Goal: Task Accomplishment & Management: Manage account settings

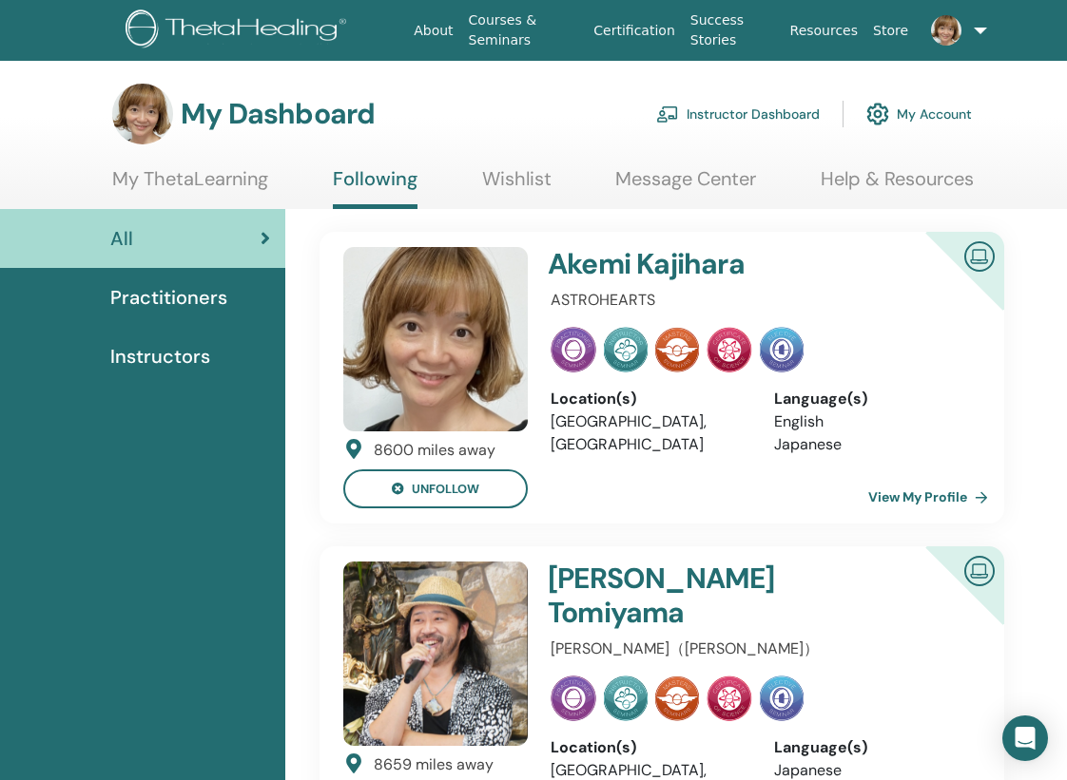
click at [499, 180] on link "Wishlist" at bounding box center [516, 185] width 69 height 37
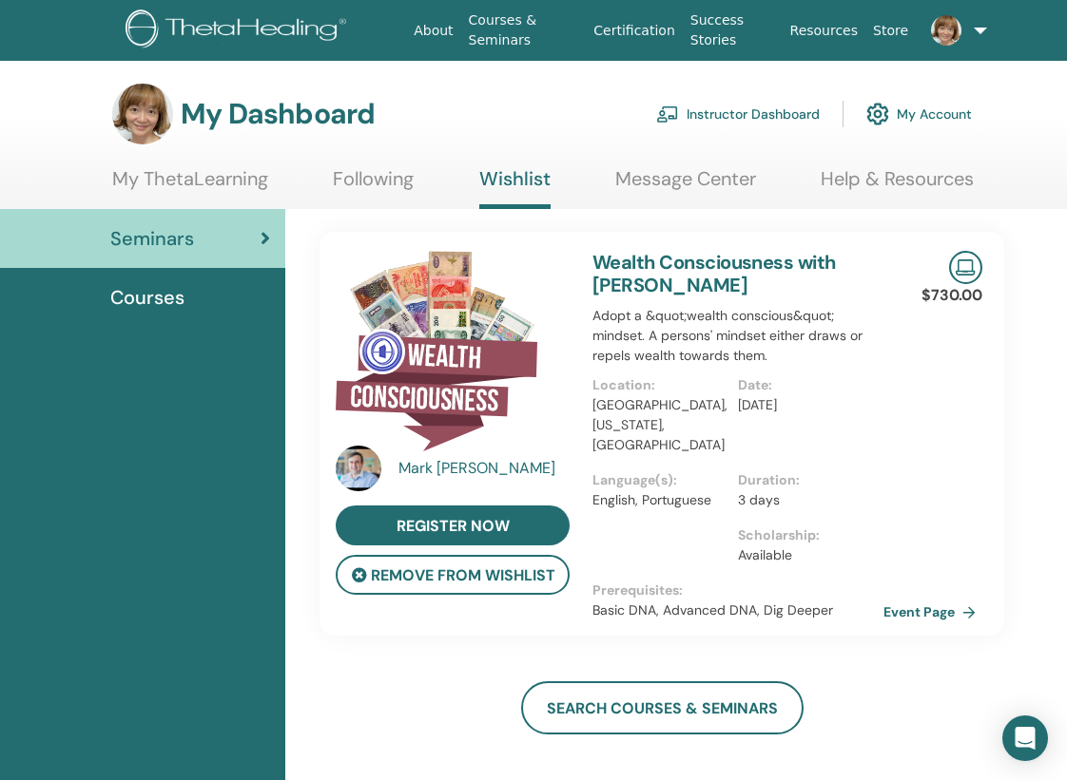
click at [646, 178] on link "Message Center" at bounding box center [685, 185] width 141 height 37
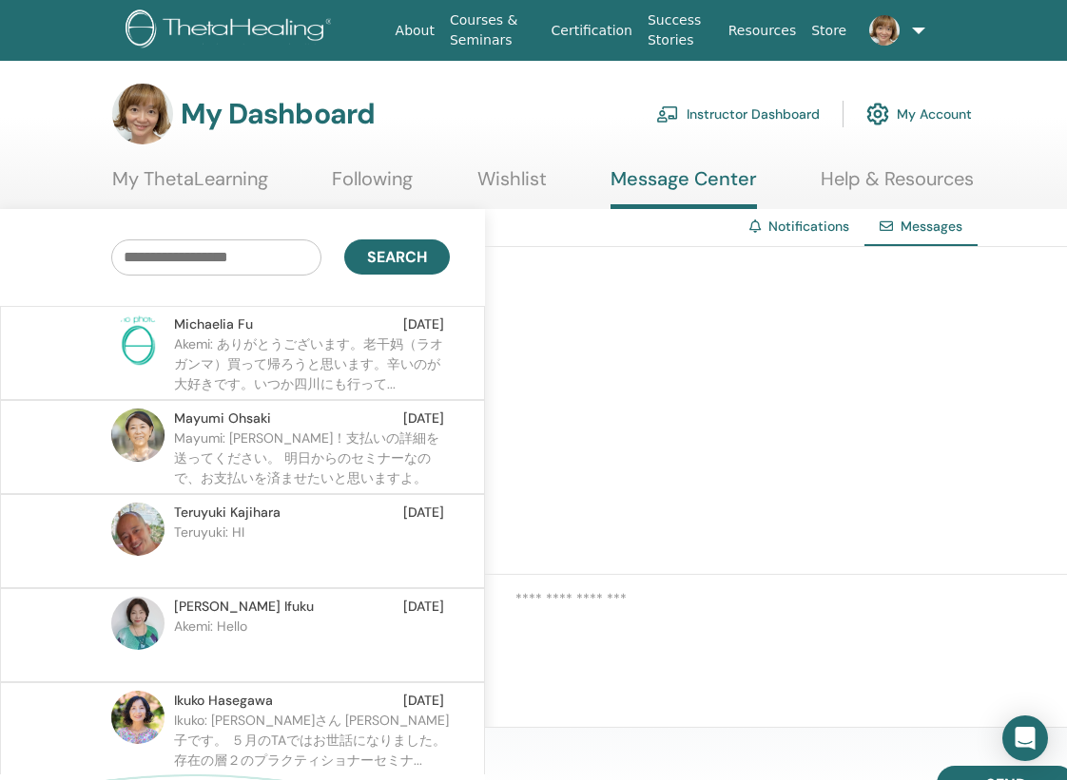
click at [360, 337] on p "Akemi: ありがとうございます。老干妈（ラオガンマ）買って帰ろうと思います。辛いのが大好きです。いつか四川にも行って..." at bounding box center [312, 363] width 276 height 57
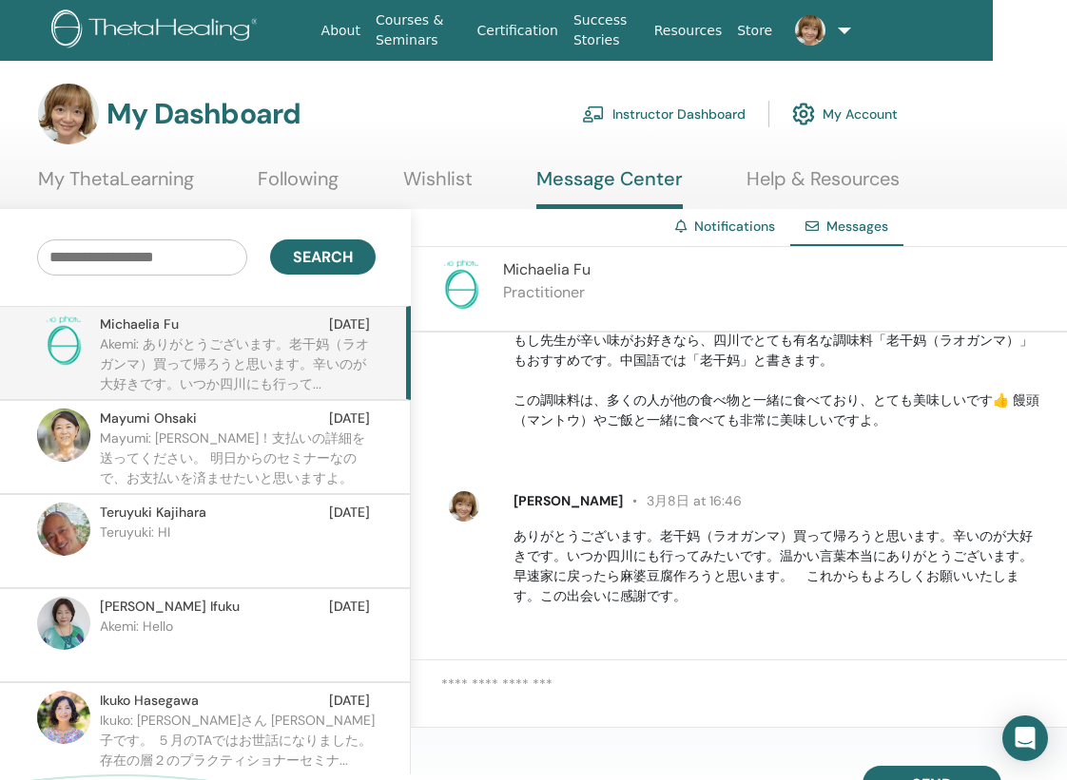
scroll to position [1849, 0]
click at [316, 465] on p "Mayumi: 朱美さん！支払いの詳細を送ってください。 明日からのセミナーなので、お支払いを済ませたいと思いますよ。" at bounding box center [238, 457] width 276 height 57
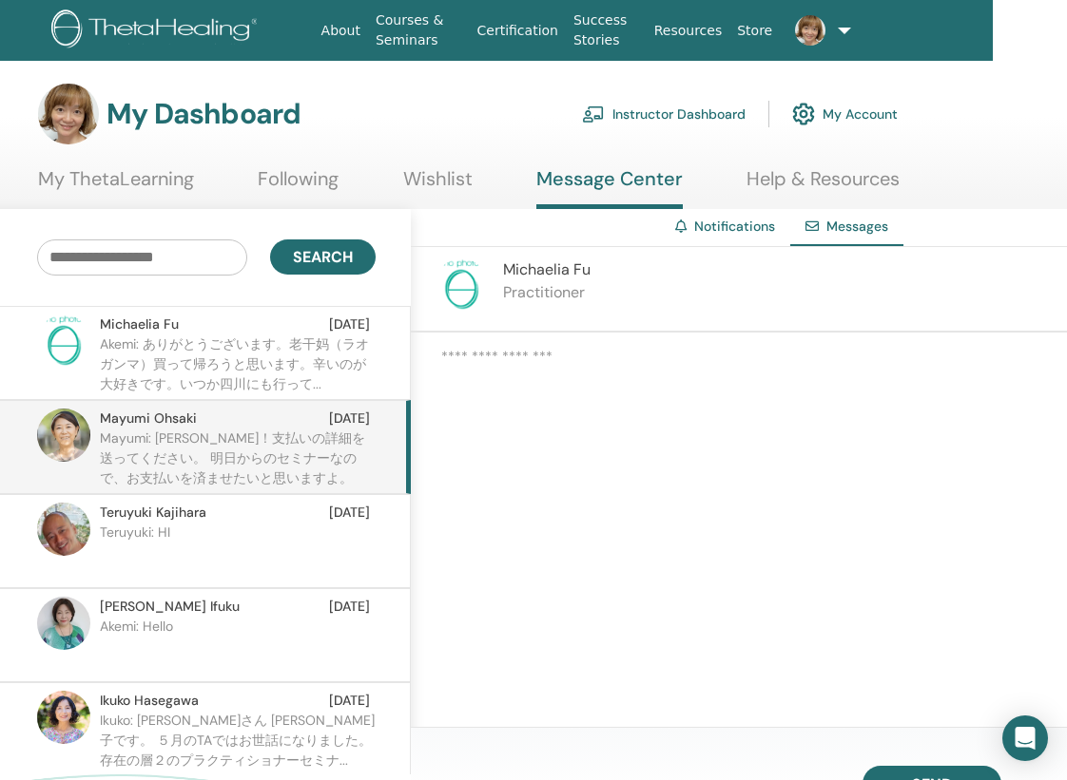
scroll to position [843, 0]
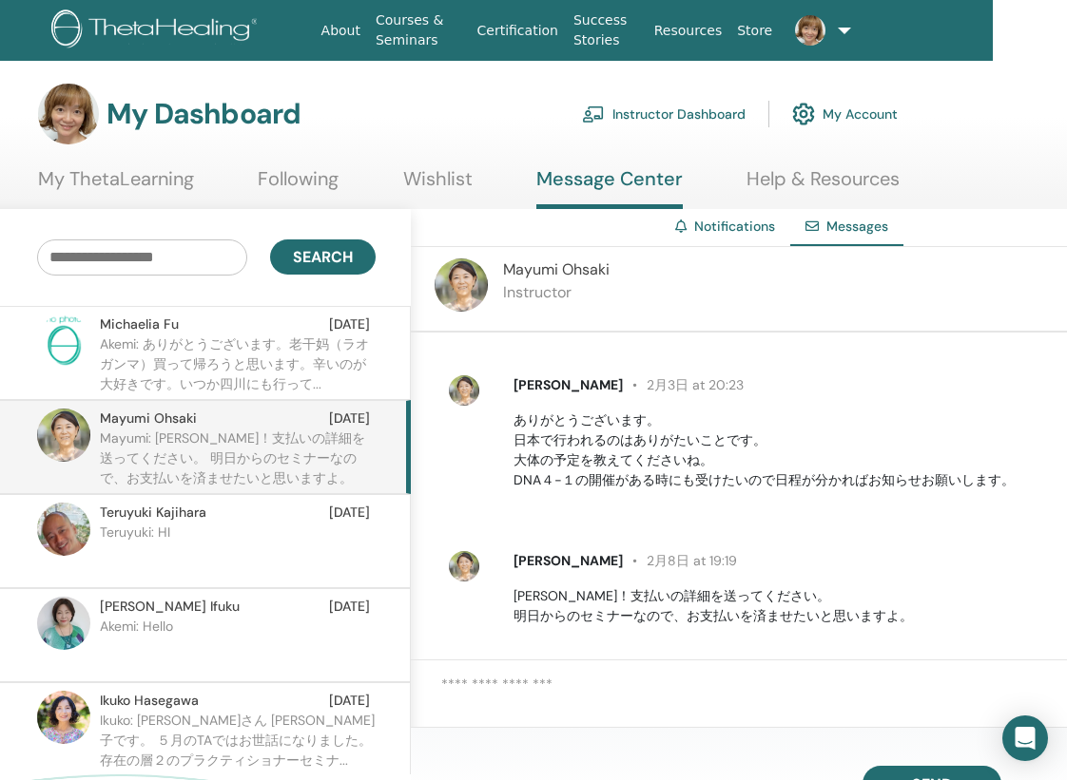
click at [554, 681] on textarea at bounding box center [753, 699] width 625 height 51
click at [732, 689] on textarea "**********" at bounding box center [753, 699] width 625 height 51
type textarea "**********"
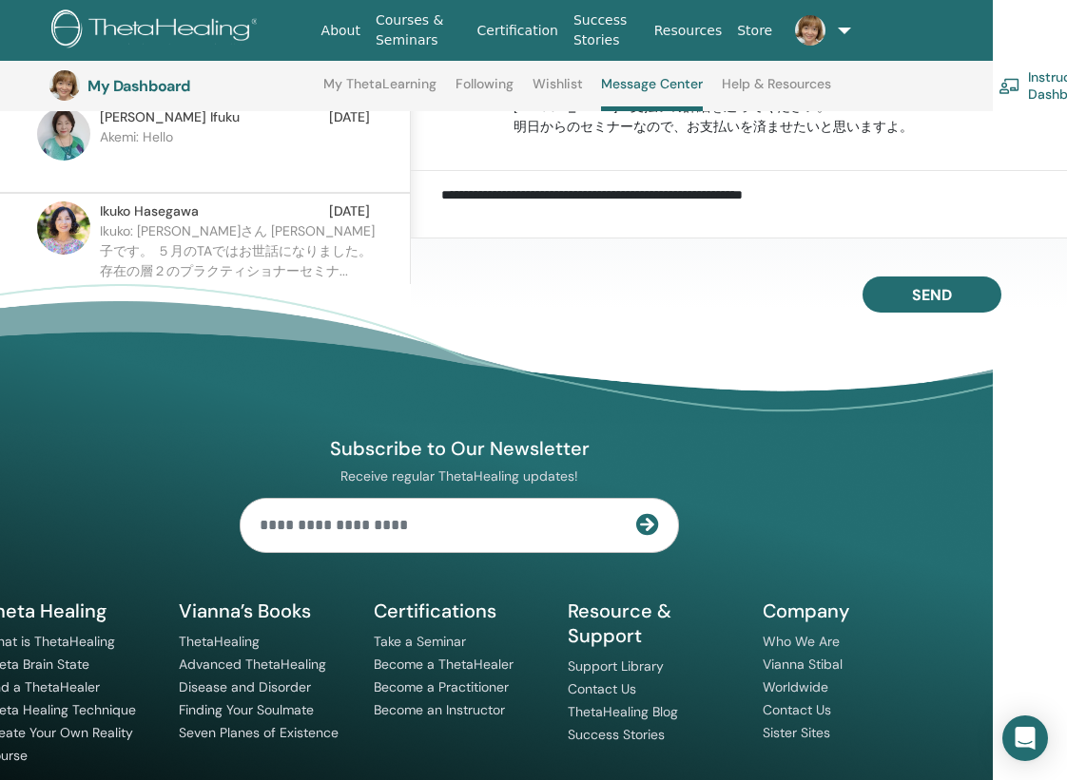
scroll to position [628, 74]
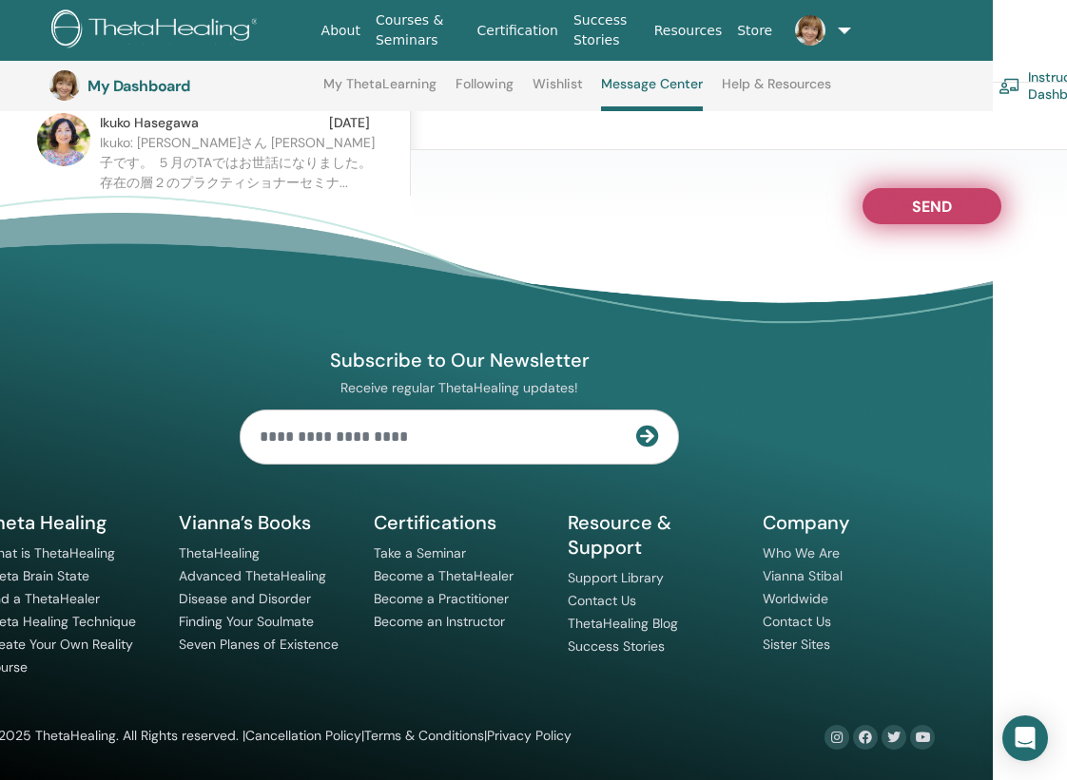
click at [965, 202] on button "Send" at bounding box center [931, 206] width 139 height 36
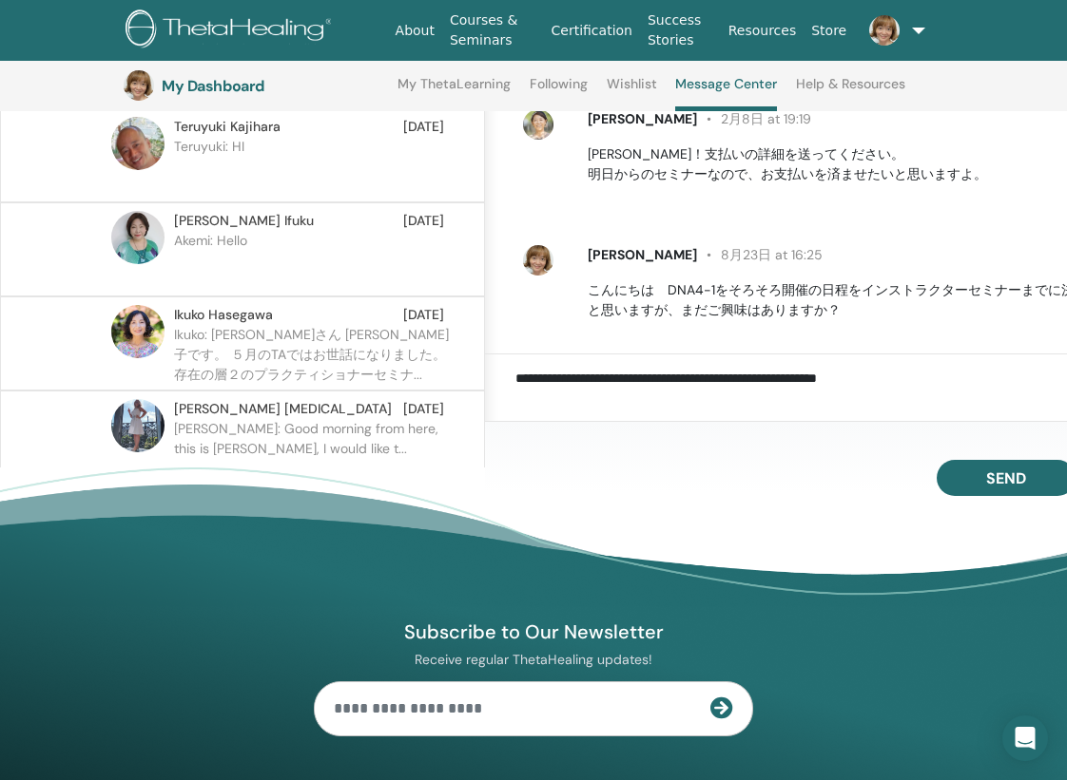
scroll to position [75, 0]
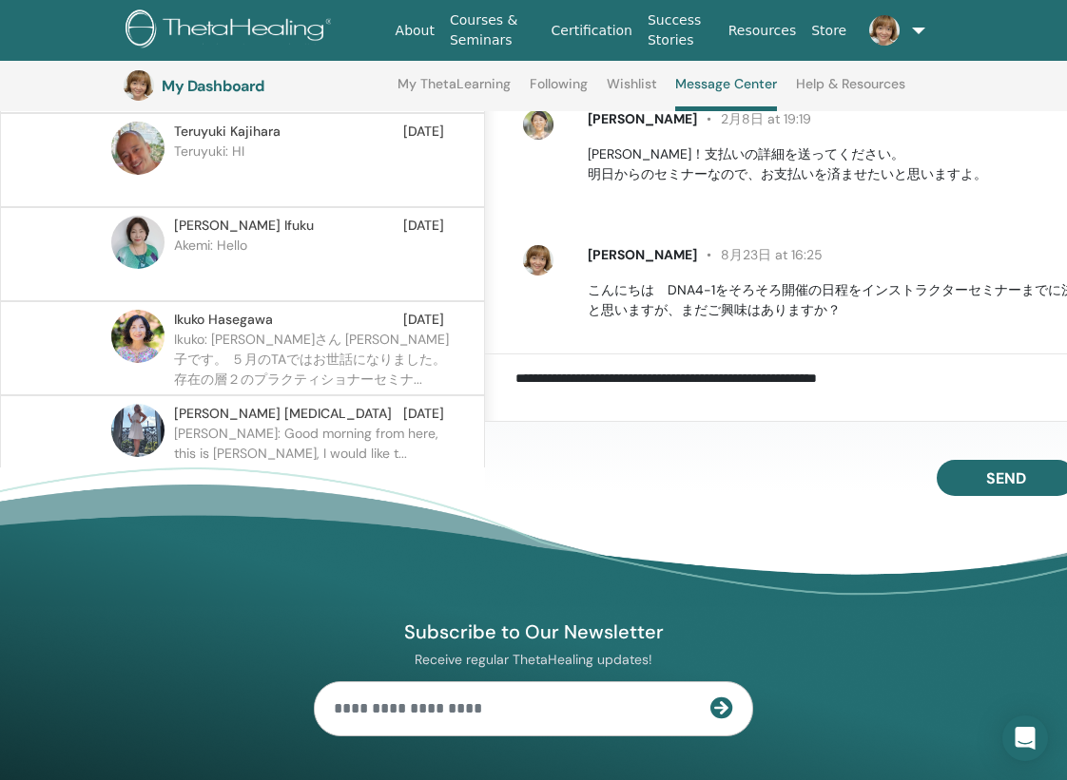
click at [266, 131] on span "Teruyuki Kajihara" at bounding box center [227, 132] width 106 height 20
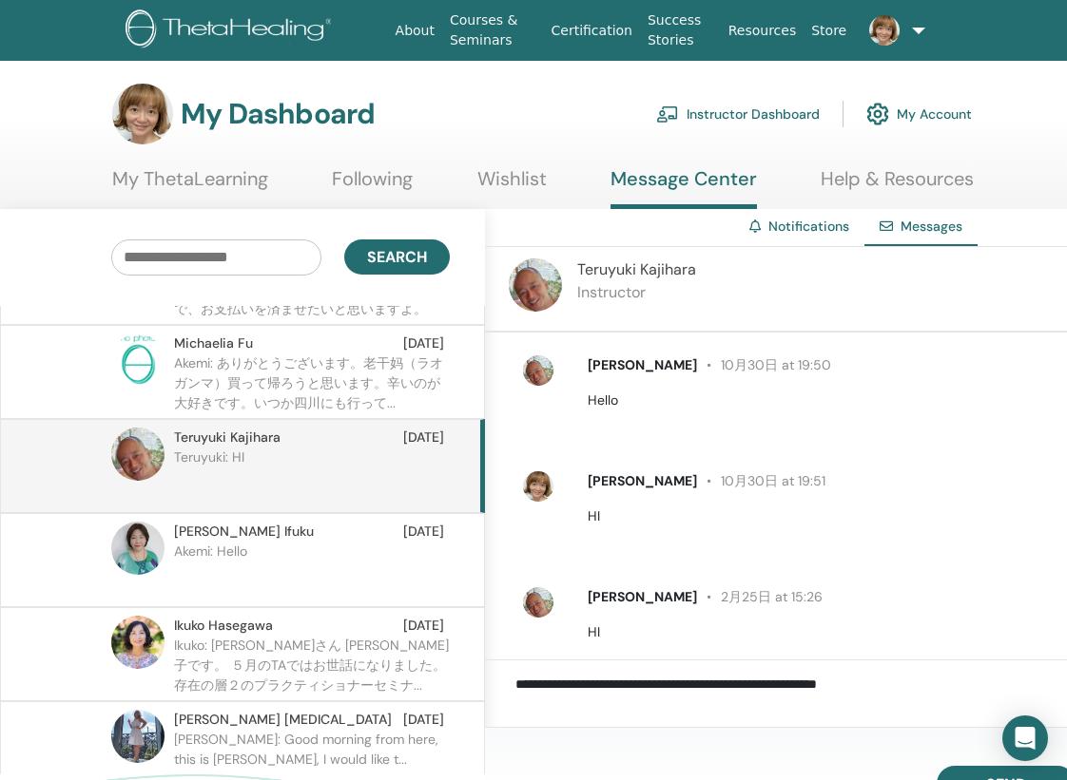
click at [647, 274] on span "Teruyuki Kajihara" at bounding box center [636, 270] width 119 height 20
click at [544, 283] on img at bounding box center [535, 285] width 53 height 53
click at [738, 113] on link "Instructor Dashboard" at bounding box center [737, 114] width 163 height 42
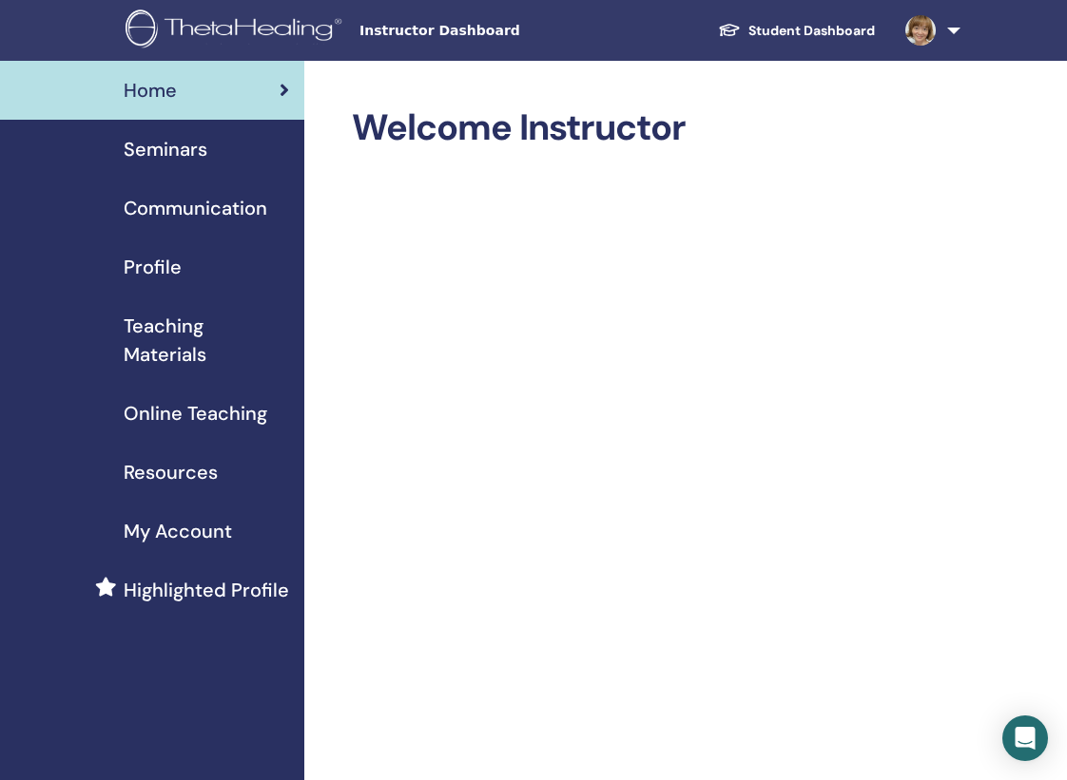
click at [186, 145] on span "Seminars" at bounding box center [166, 149] width 84 height 29
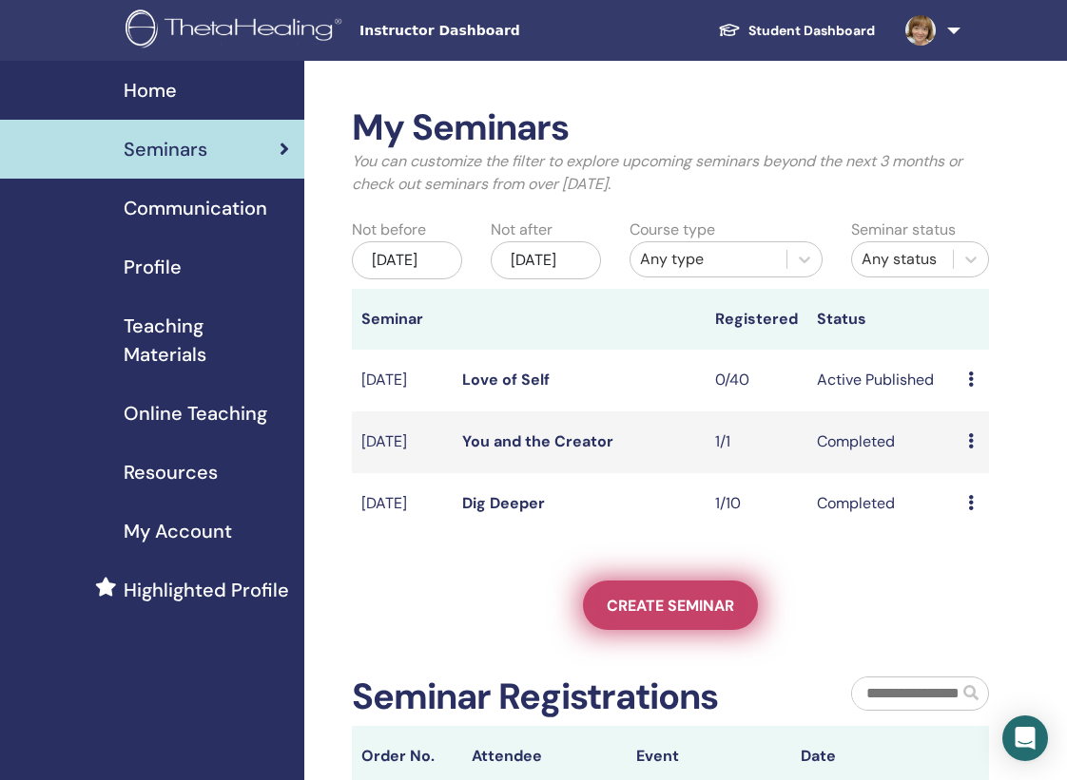
click at [669, 630] on link "Create seminar" at bounding box center [670, 605] width 175 height 49
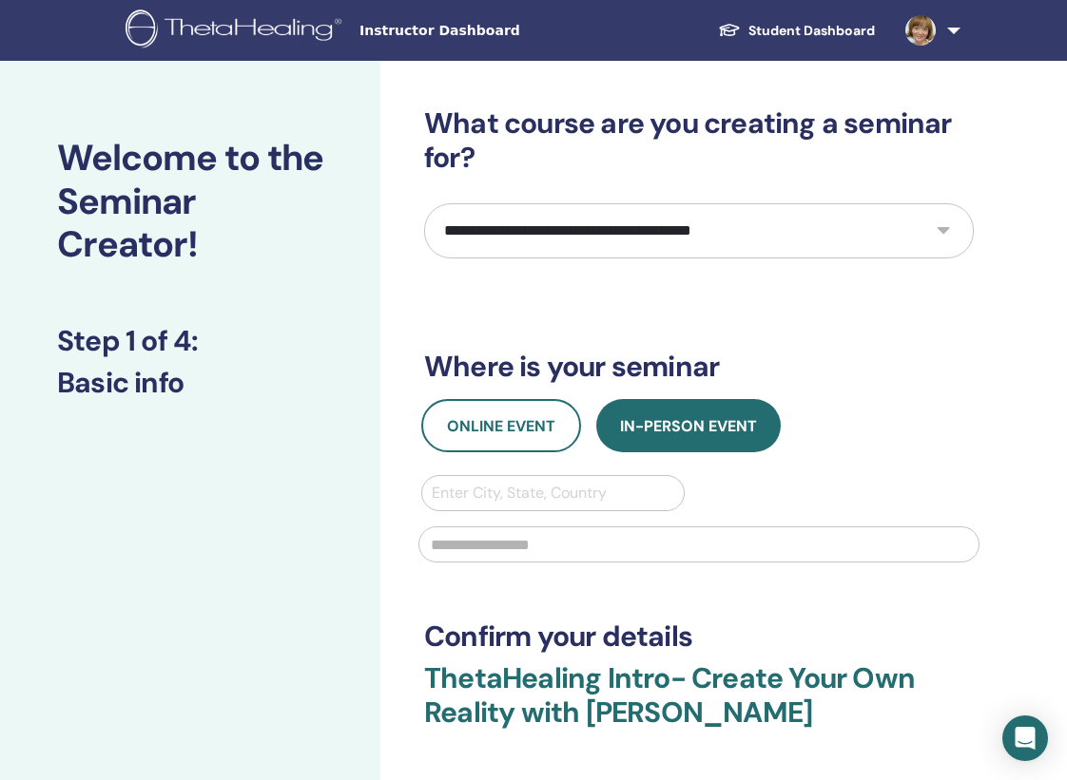
click at [950, 226] on select "**********" at bounding box center [698, 230] width 549 height 55
select select "****"
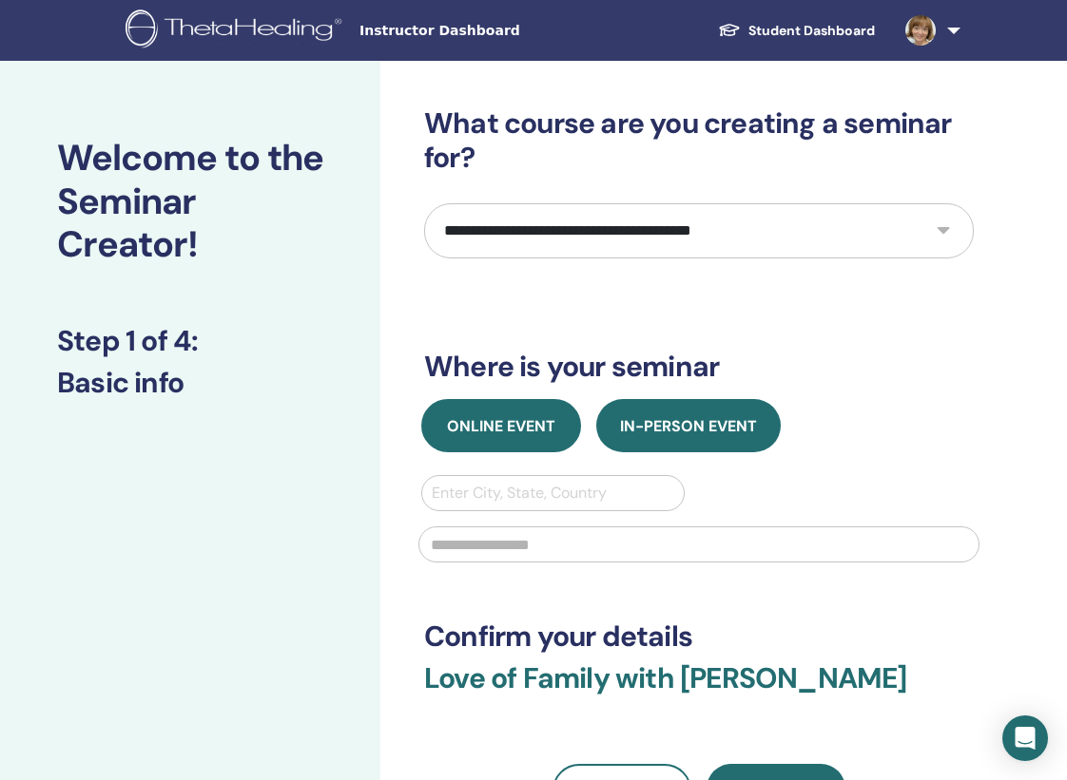
click at [505, 435] on span "Online Event" at bounding box center [501, 426] width 108 height 20
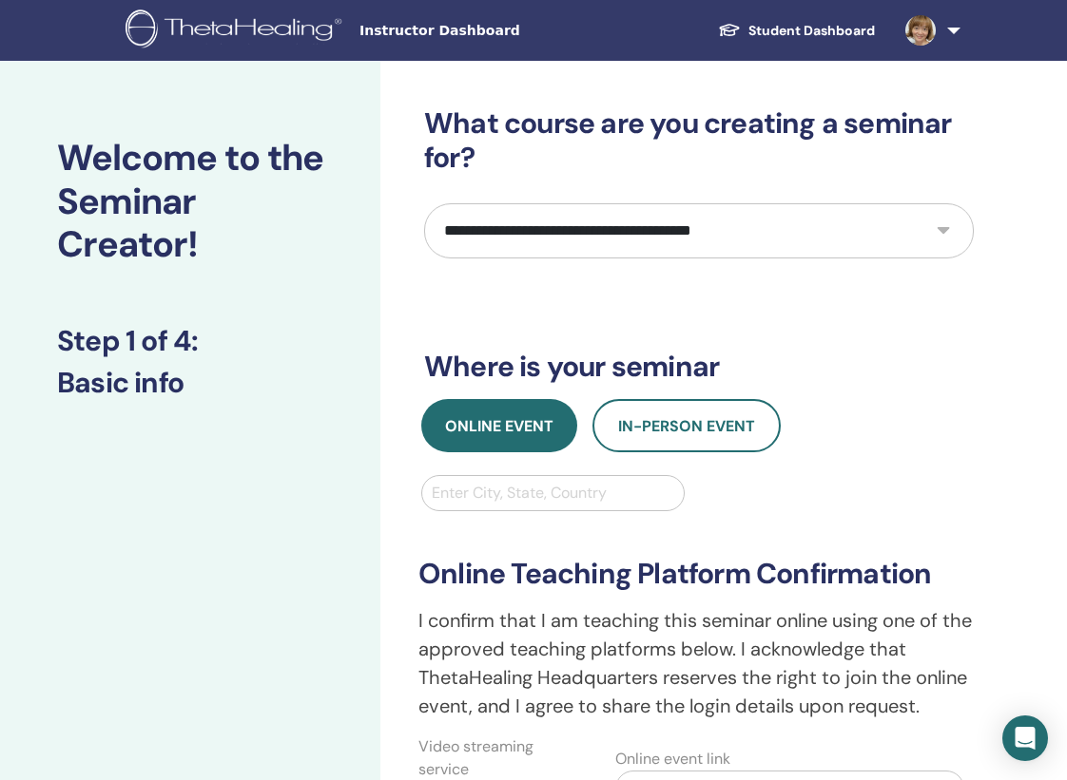
click at [506, 494] on div at bounding box center [553, 493] width 242 height 27
type input "**"
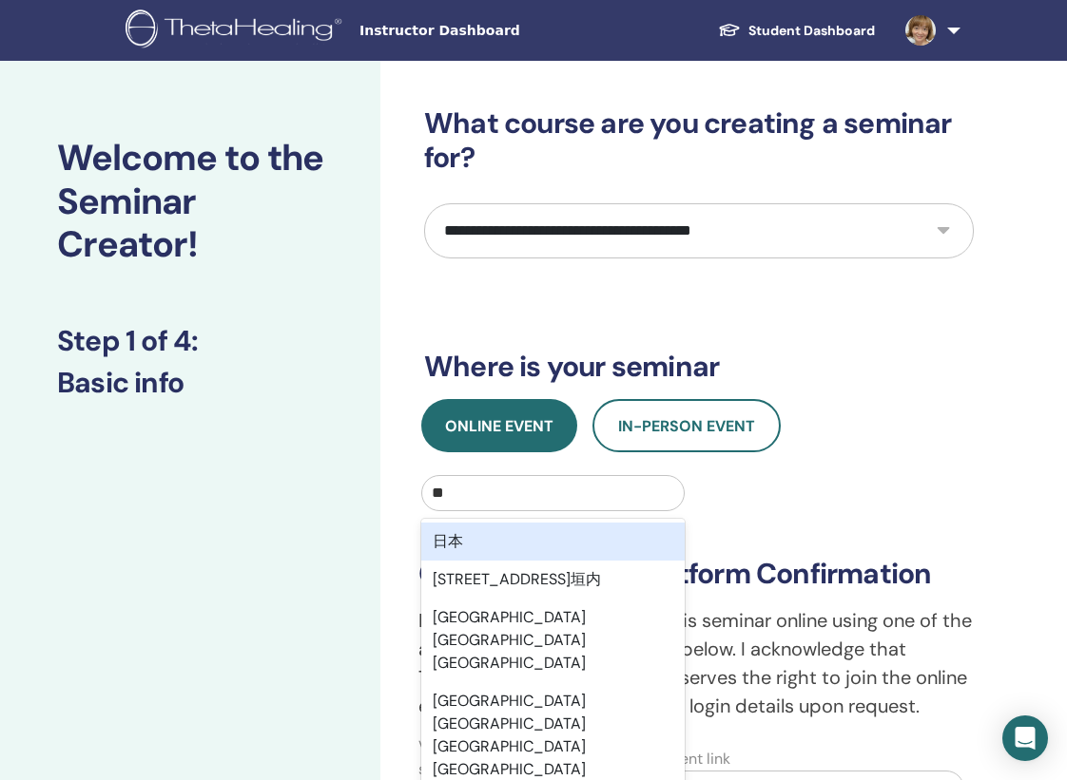
click at [572, 542] on div "日本" at bounding box center [552, 542] width 263 height 38
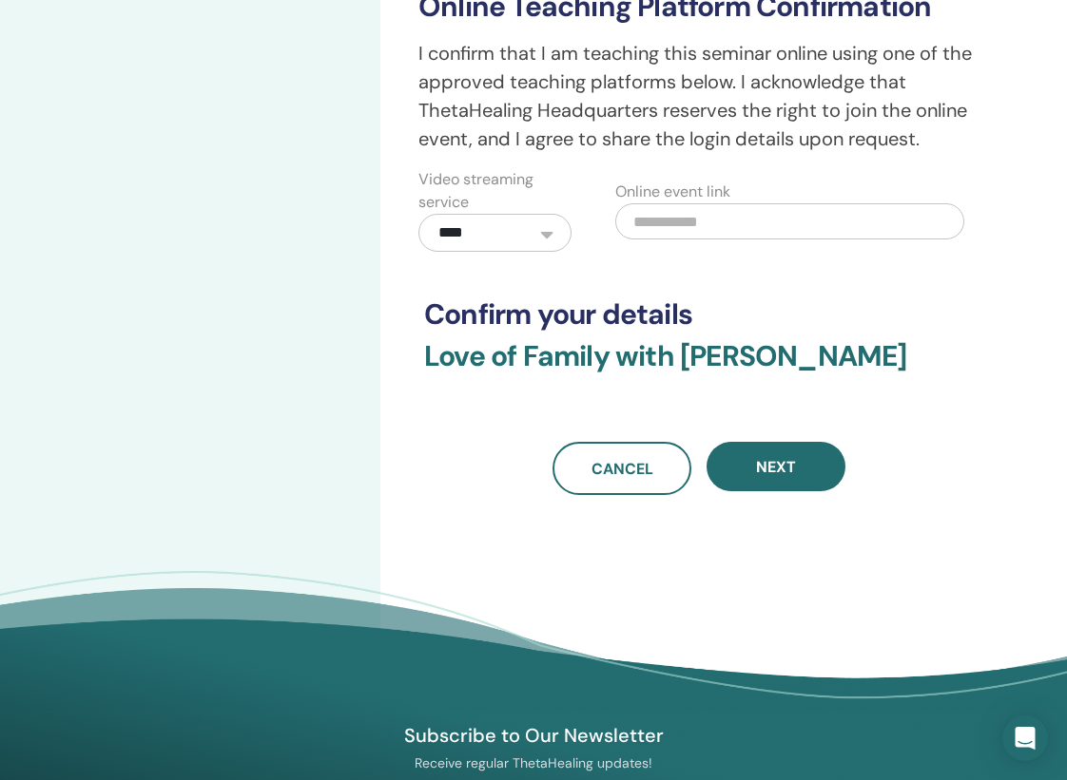
scroll to position [731, 0]
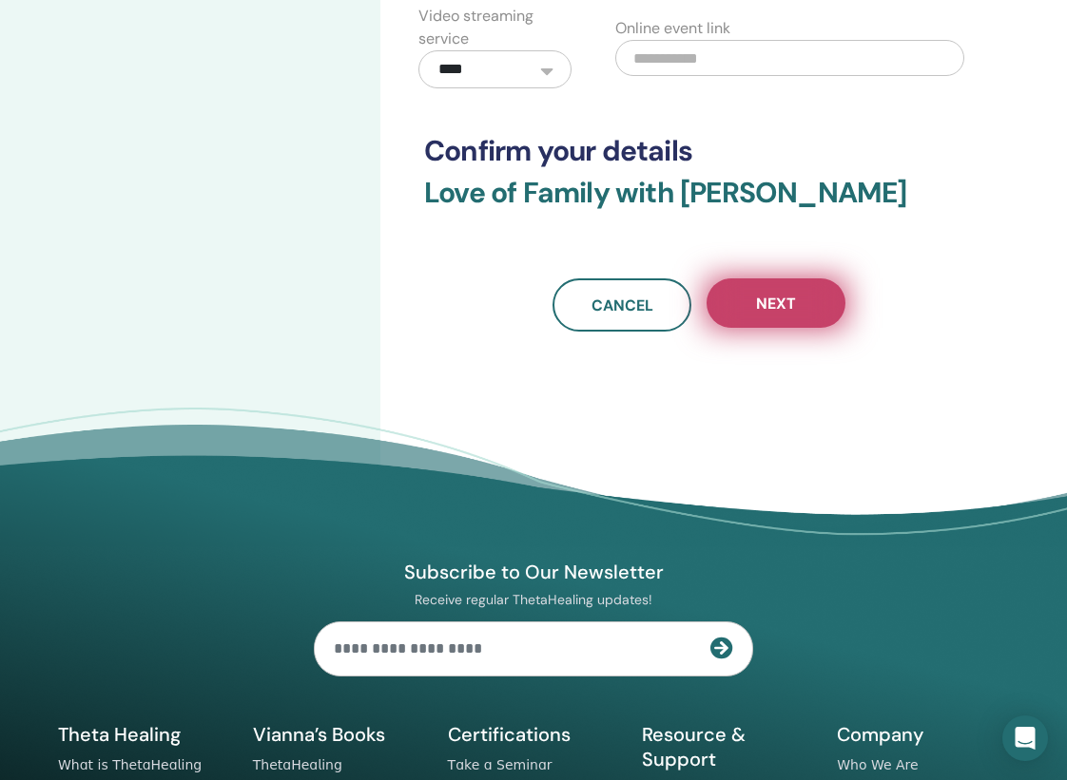
click at [775, 304] on span "Next" at bounding box center [776, 304] width 40 height 20
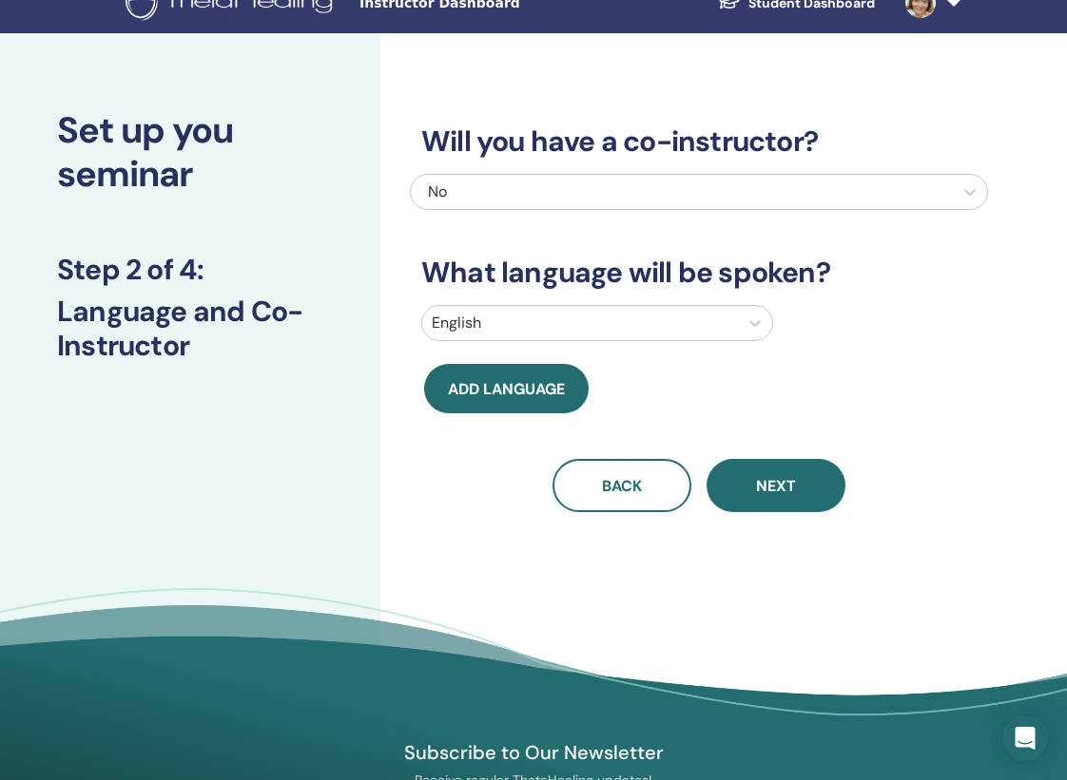
scroll to position [0, 0]
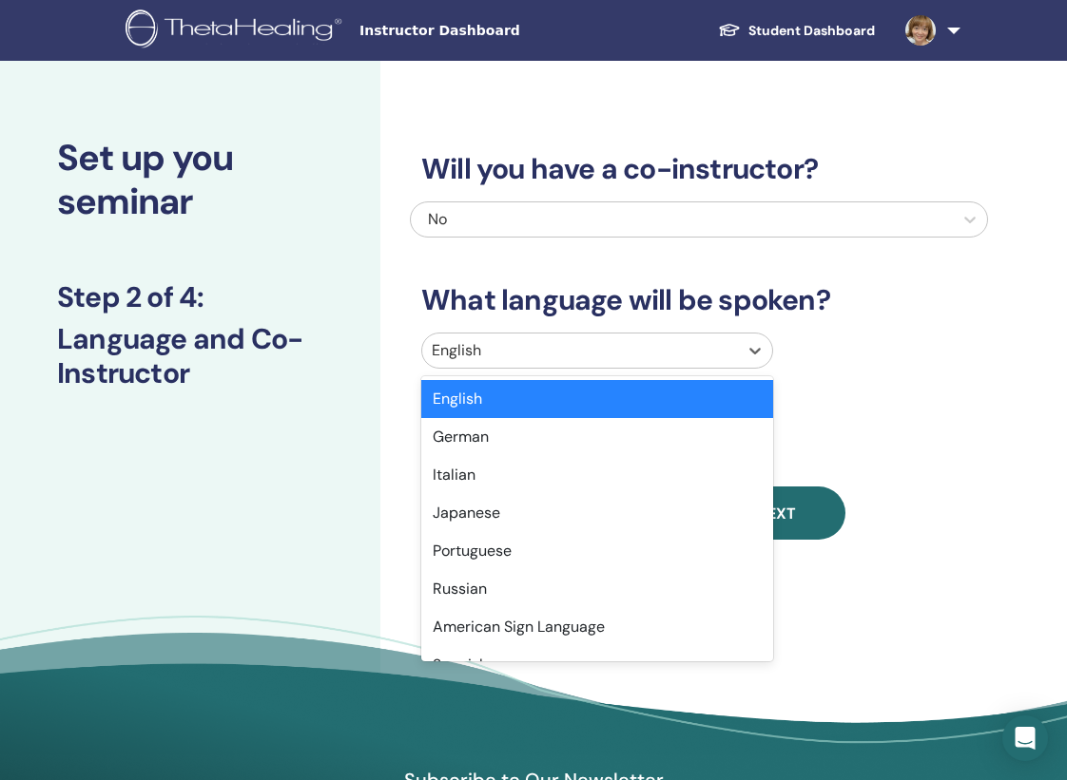
click at [676, 352] on div at bounding box center [580, 350] width 297 height 27
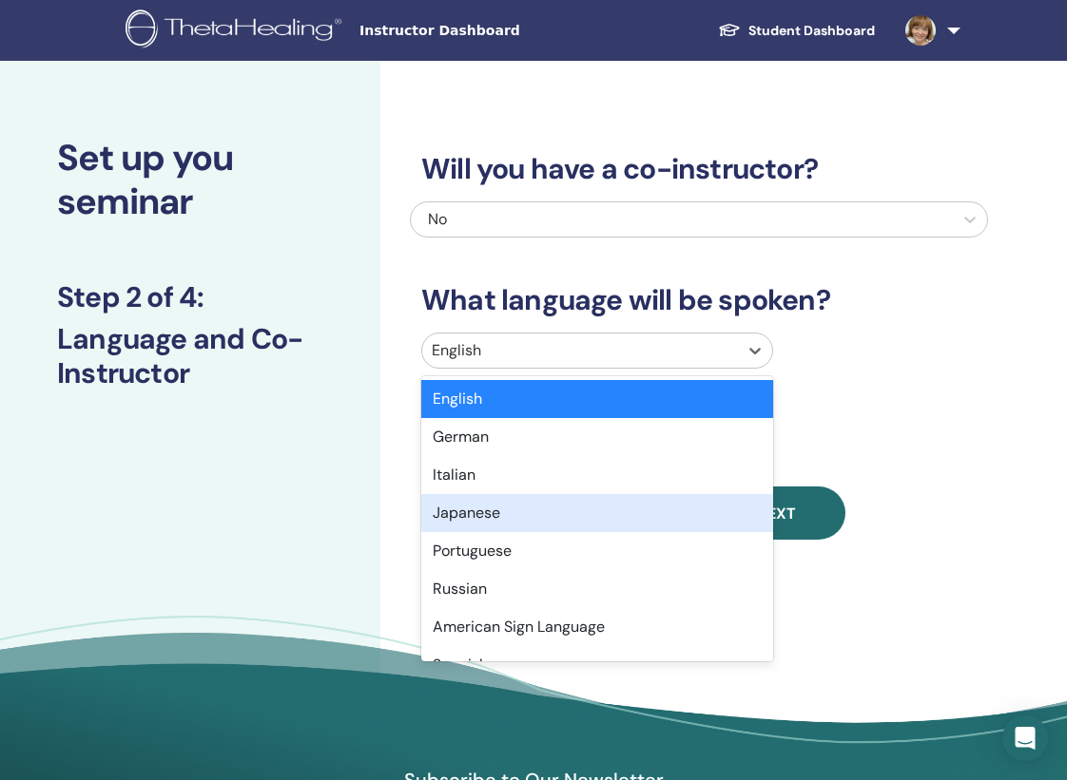
click at [632, 509] on div "Japanese" at bounding box center [597, 513] width 352 height 38
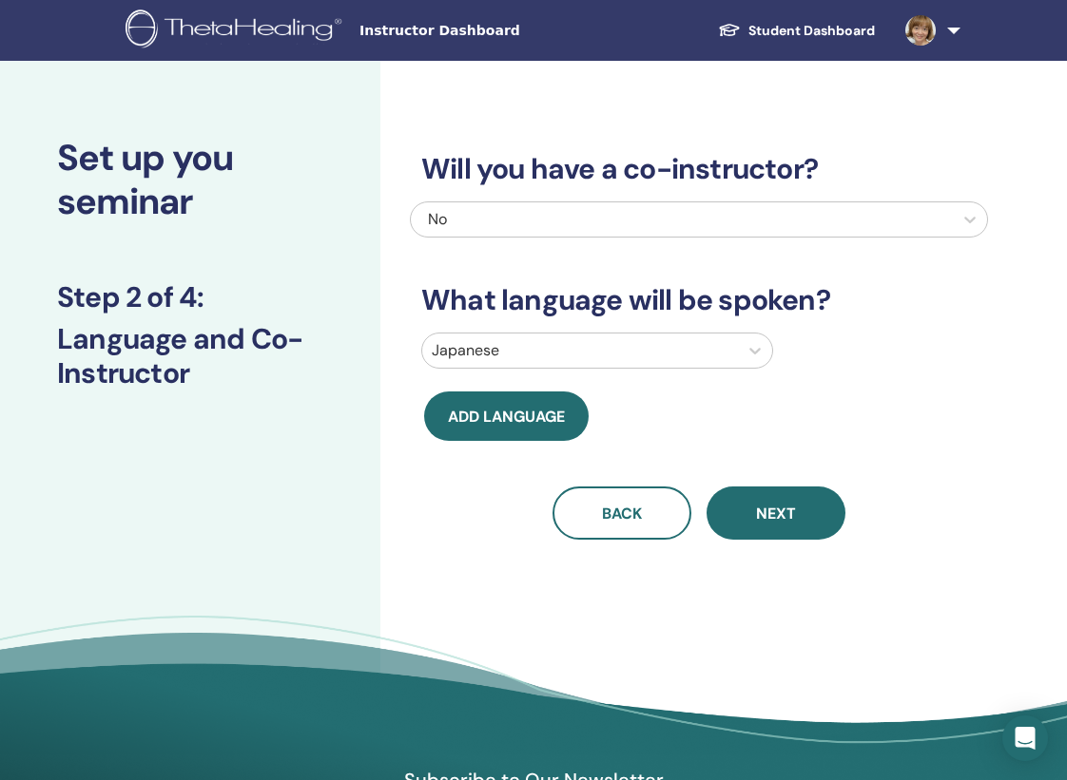
click at [633, 355] on div at bounding box center [580, 350] width 297 height 27
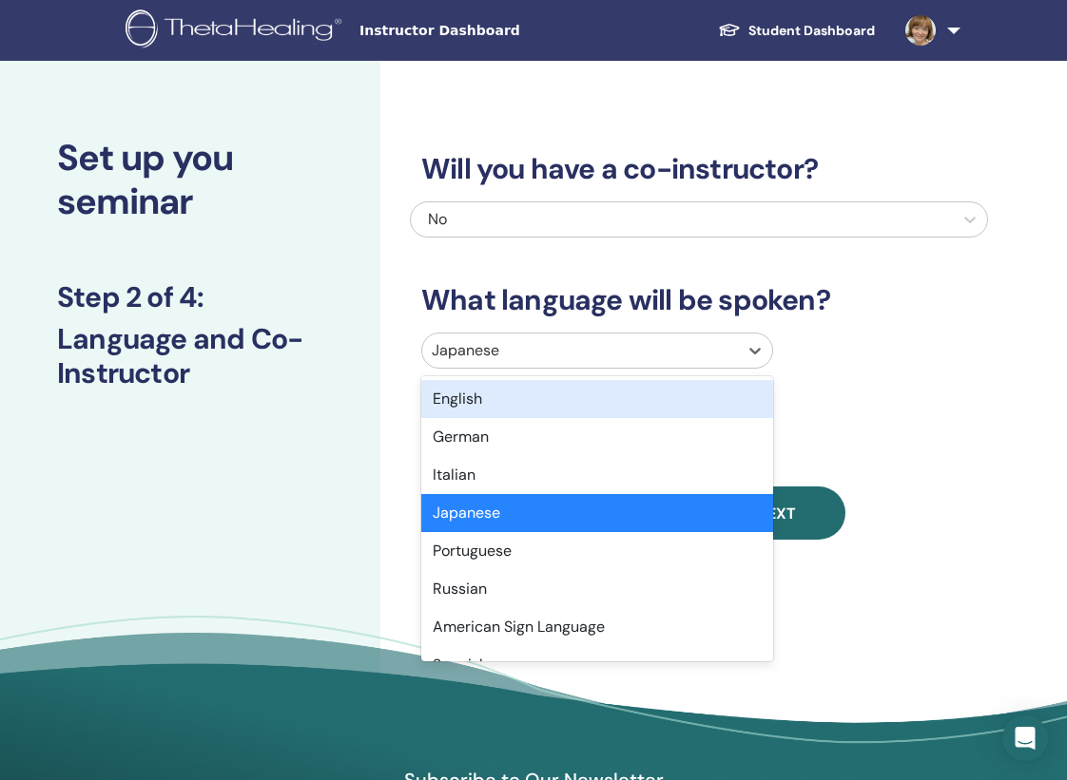
click at [614, 388] on div "English" at bounding box center [597, 399] width 352 height 38
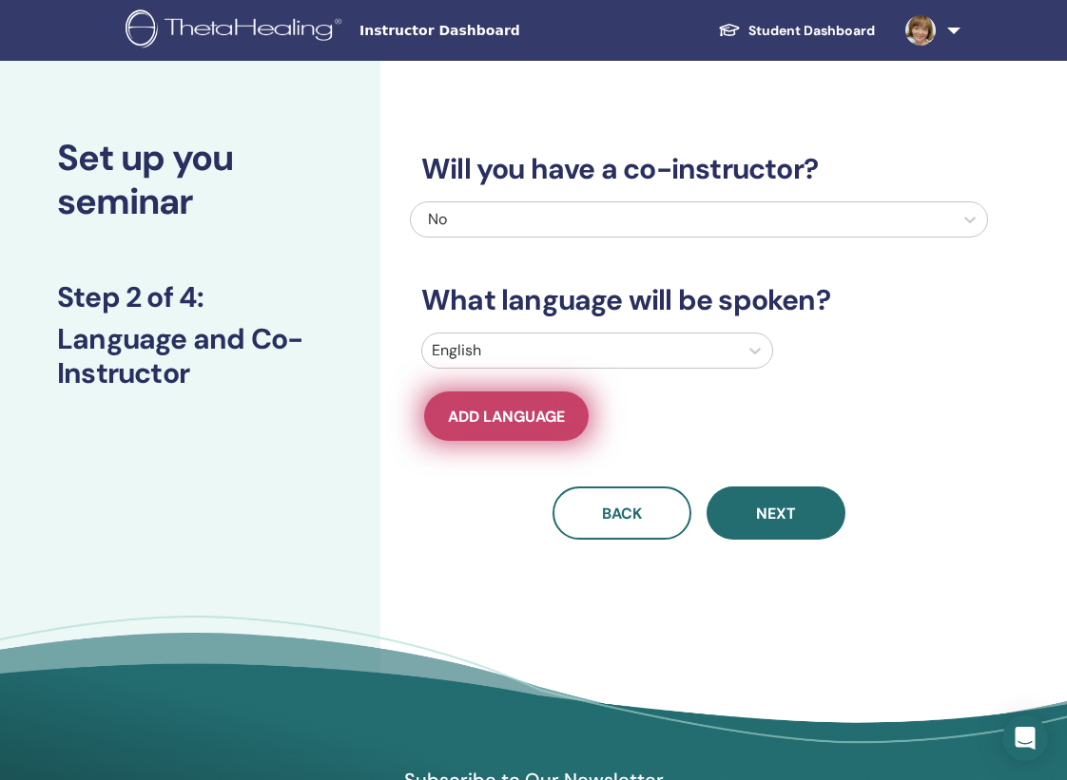
click at [561, 424] on span "Add language" at bounding box center [506, 417] width 117 height 20
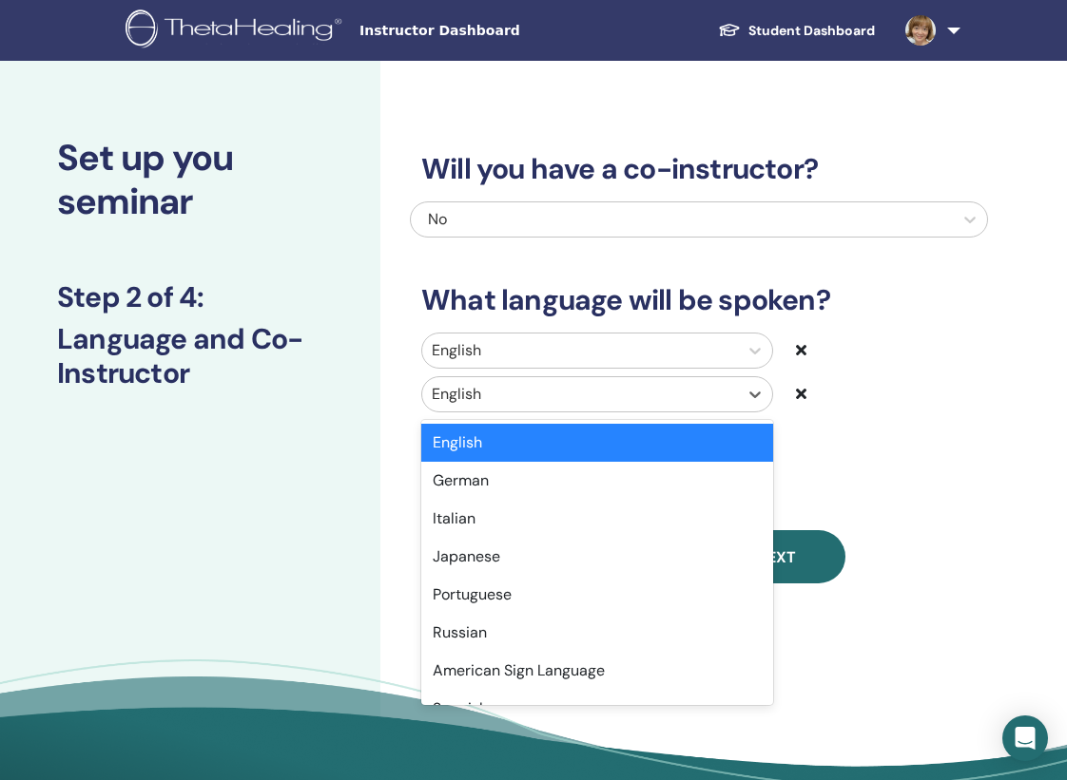
click at [575, 390] on div at bounding box center [580, 394] width 297 height 27
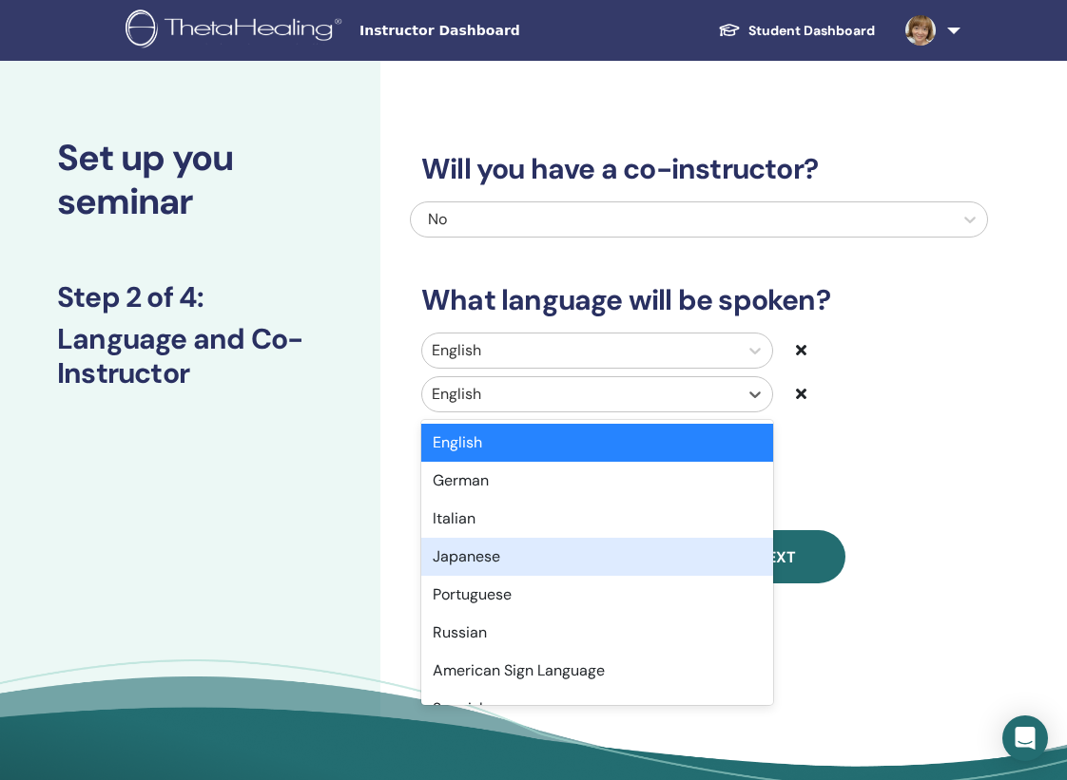
click at [544, 563] on div "Japanese" at bounding box center [597, 557] width 352 height 38
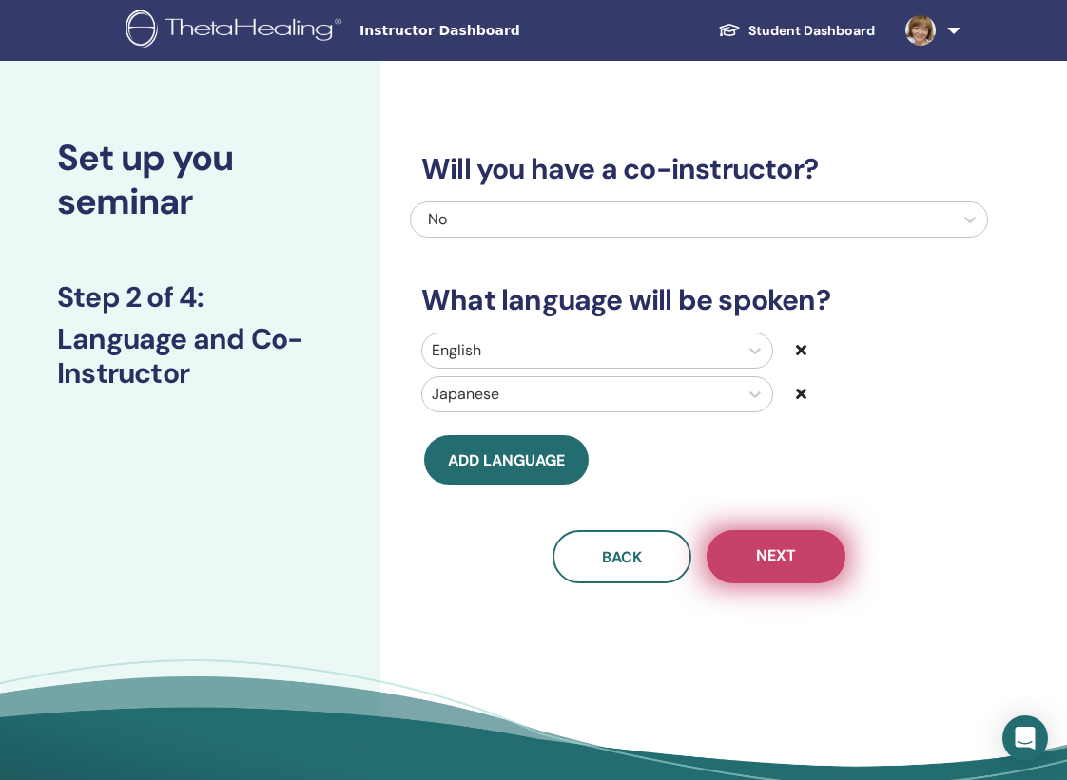
click at [751, 563] on button "Next" at bounding box center [775, 556] width 139 height 53
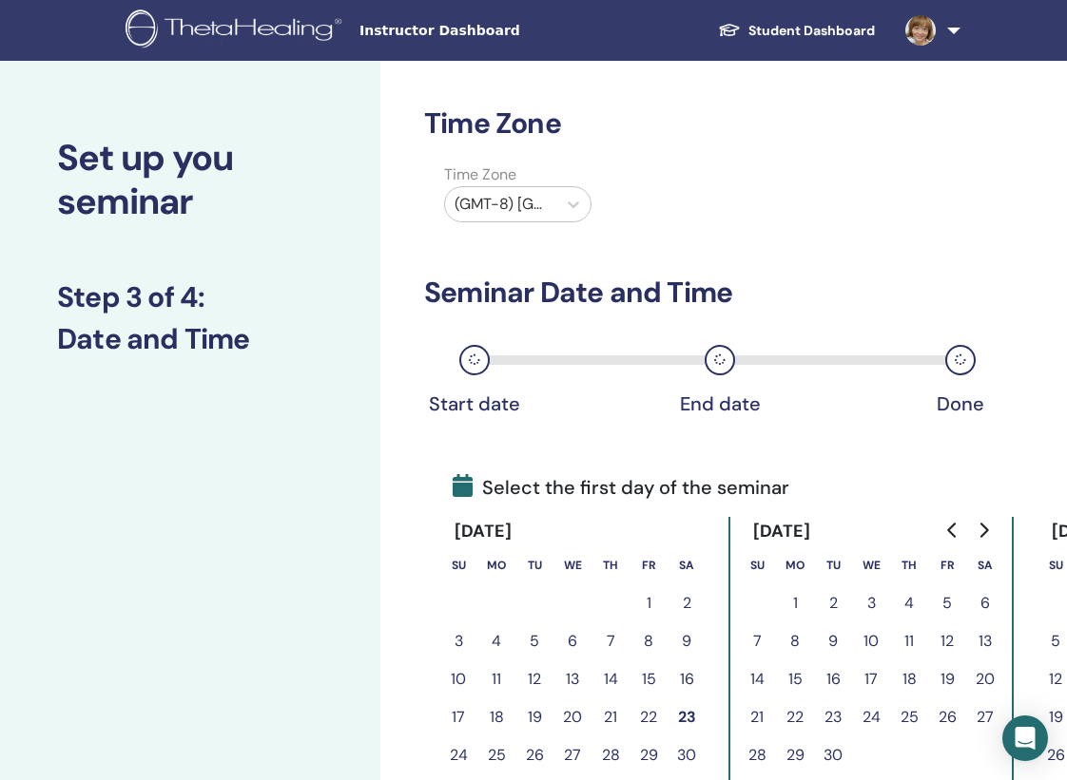
click at [538, 202] on div at bounding box center [500, 204] width 92 height 27
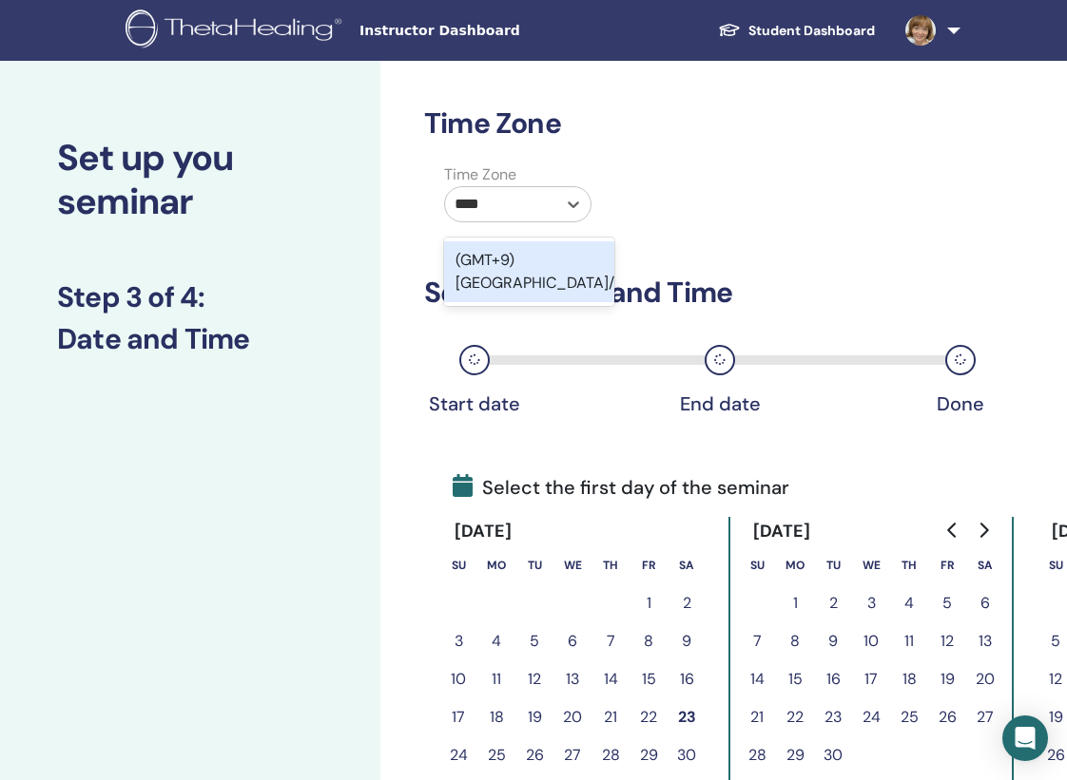
type input "*****"
click at [528, 260] on div "(GMT+9) Asia/Tokyo" at bounding box center [529, 271] width 170 height 61
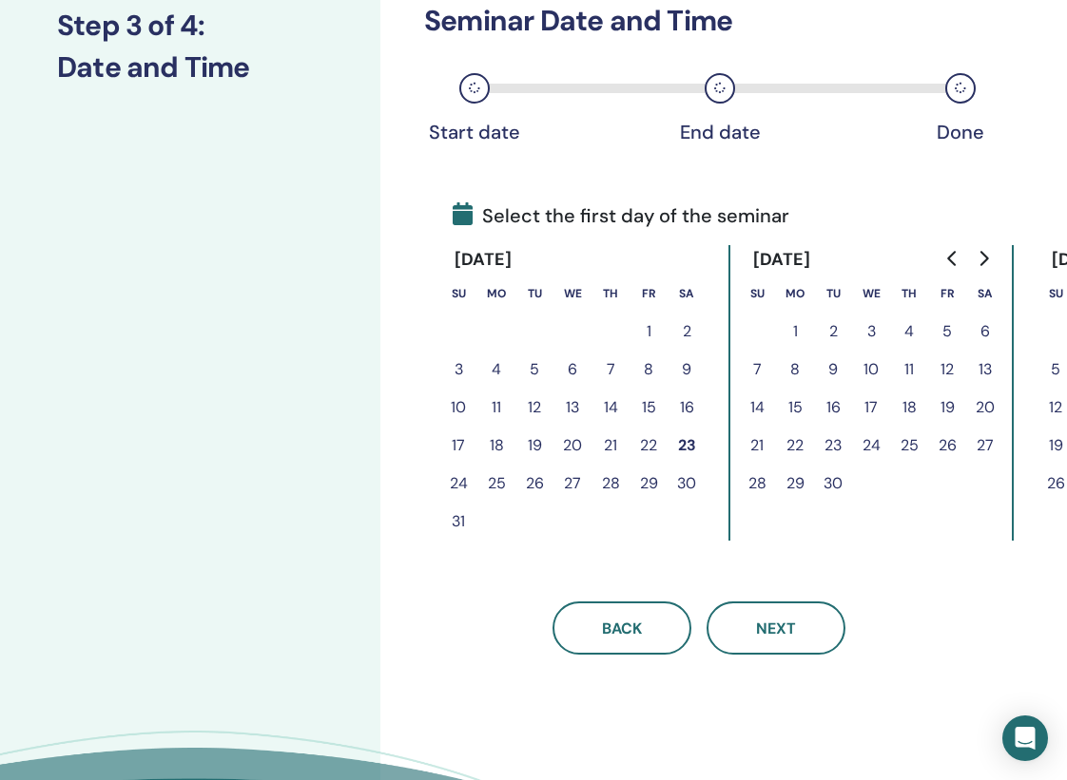
scroll to position [400, 0]
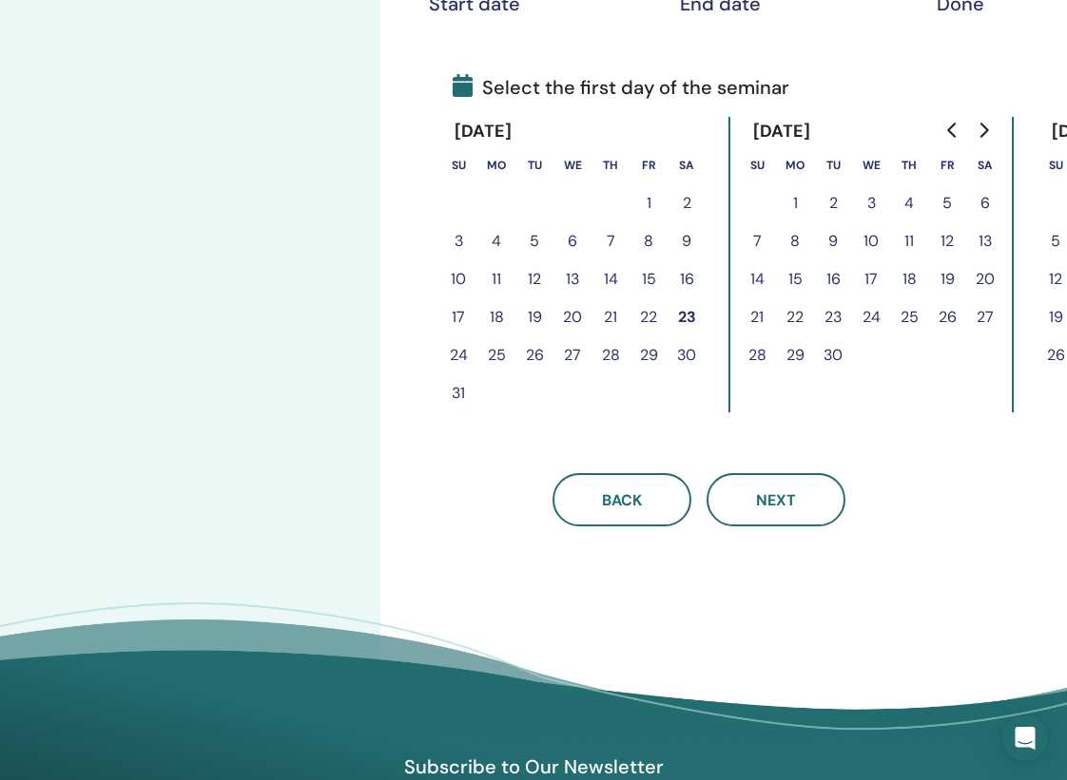
click at [685, 353] on button "30" at bounding box center [686, 356] width 38 height 38
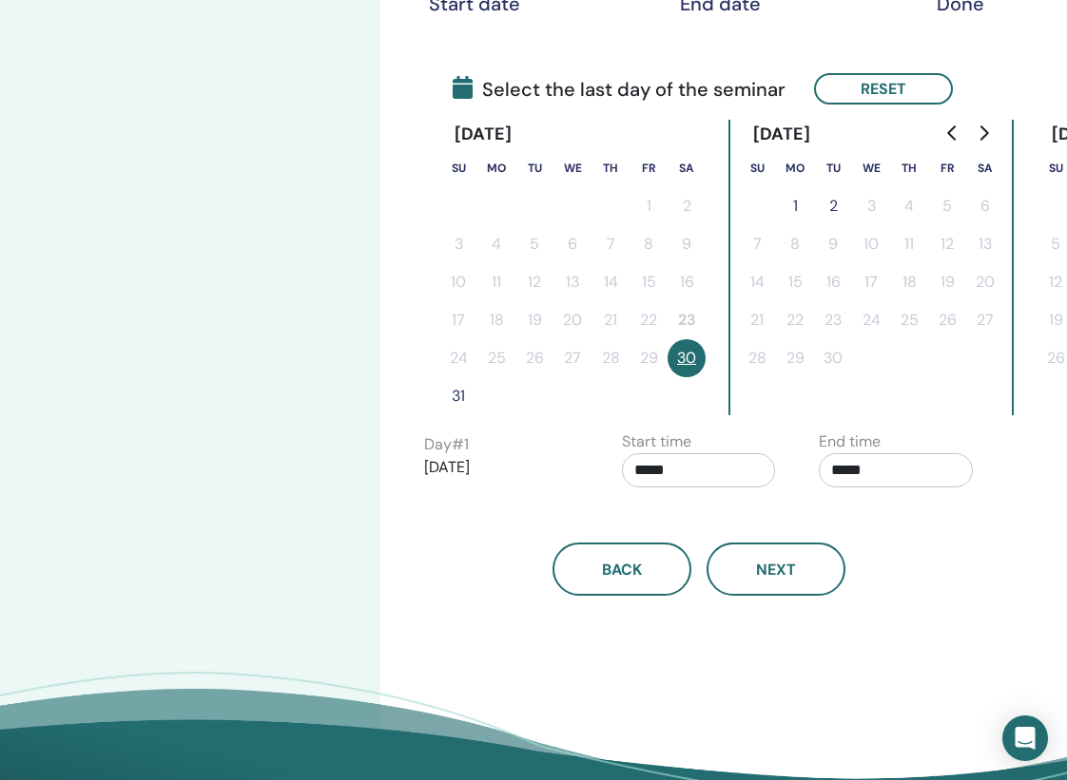
click at [453, 398] on button "31" at bounding box center [458, 396] width 38 height 38
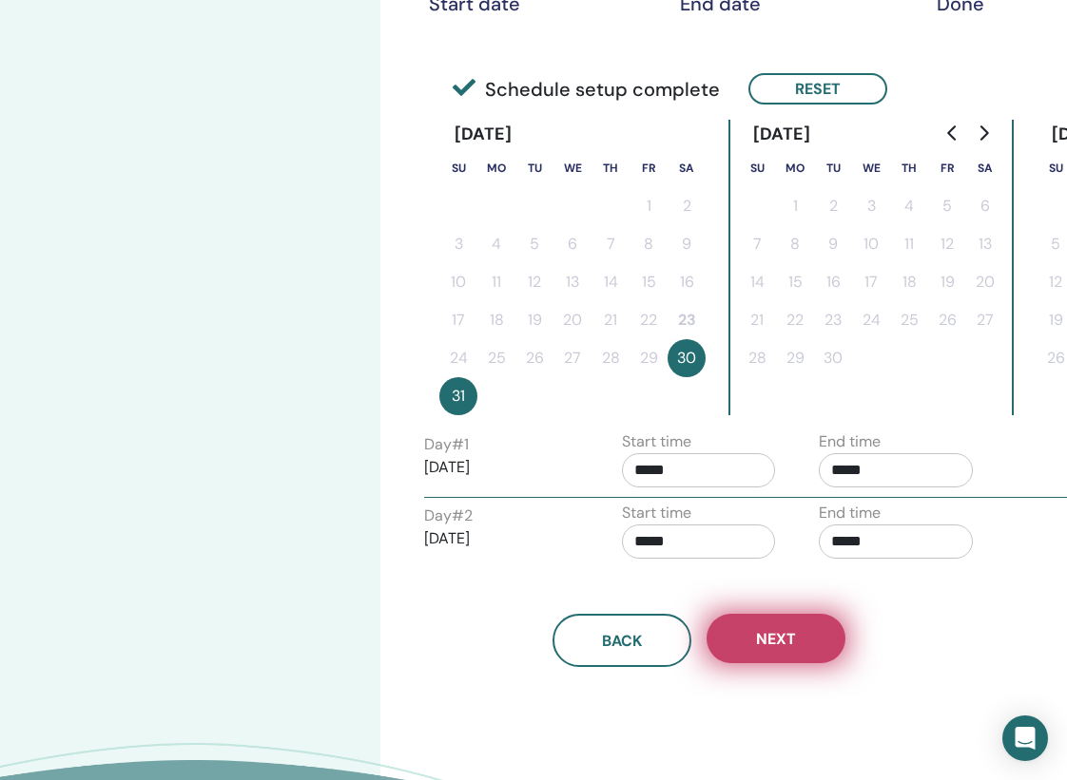
click at [755, 640] on button "Next" at bounding box center [775, 638] width 139 height 49
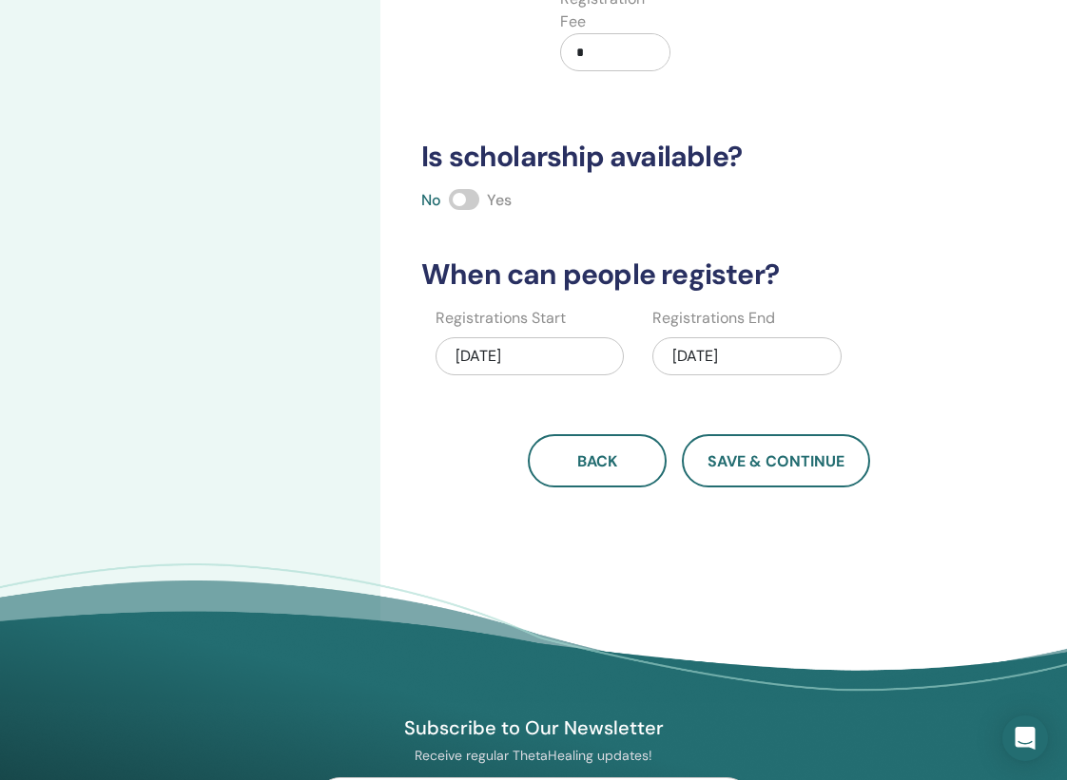
click at [471, 202] on span at bounding box center [464, 199] width 30 height 21
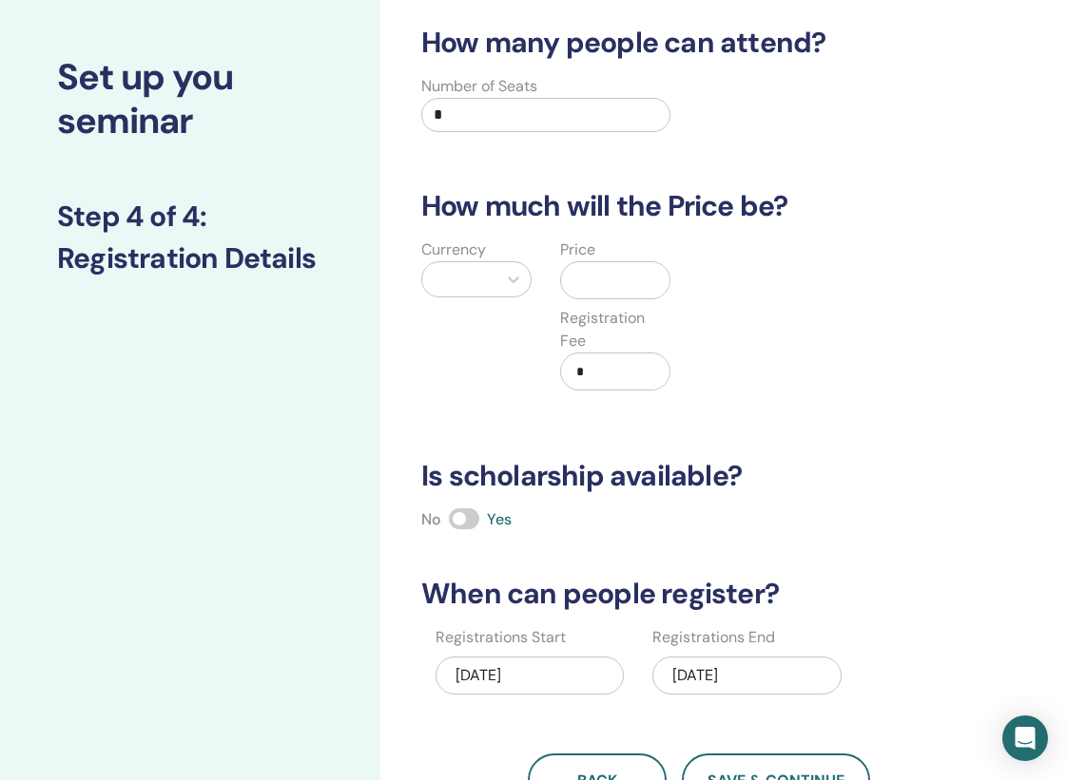
scroll to position [65, 0]
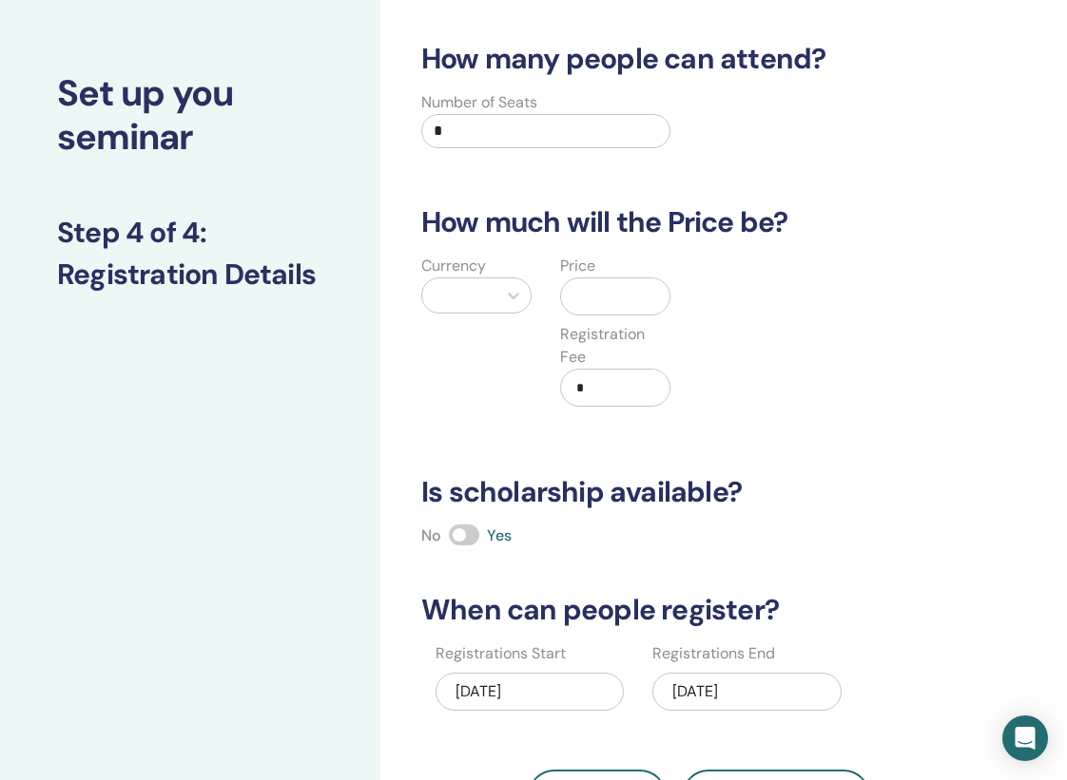
click at [478, 128] on input "*" at bounding box center [545, 131] width 249 height 34
type input "**"
click at [507, 296] on icon at bounding box center [513, 295] width 19 height 19
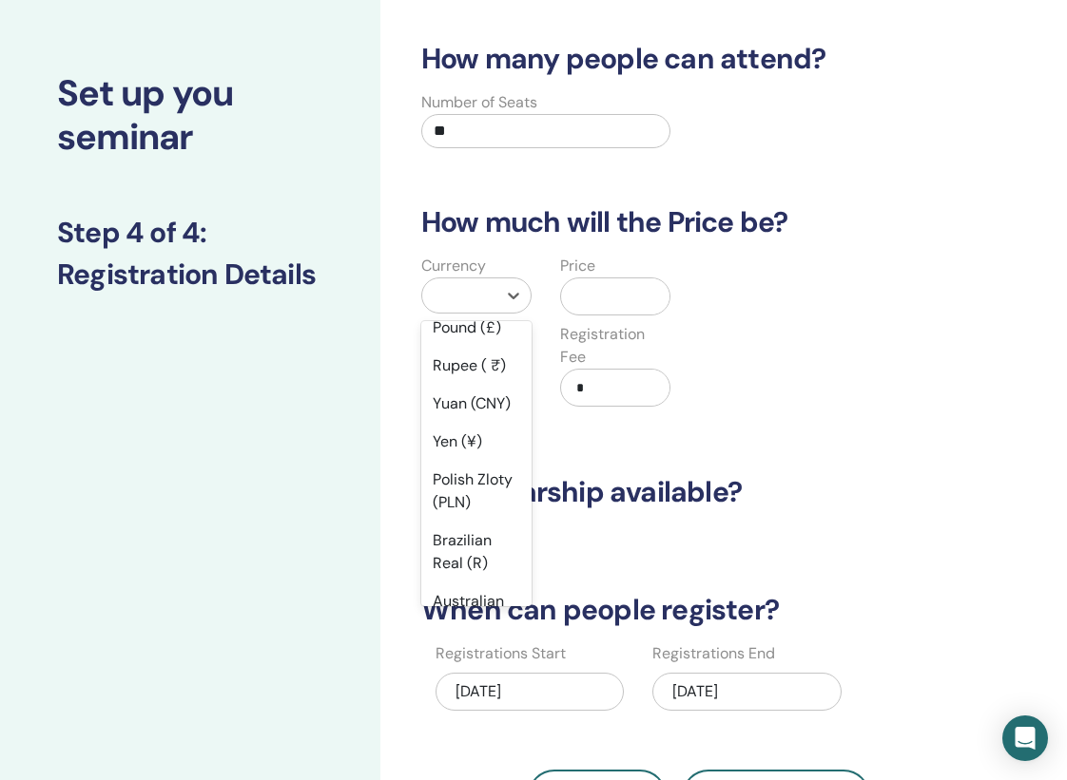
scroll to position [275, 0]
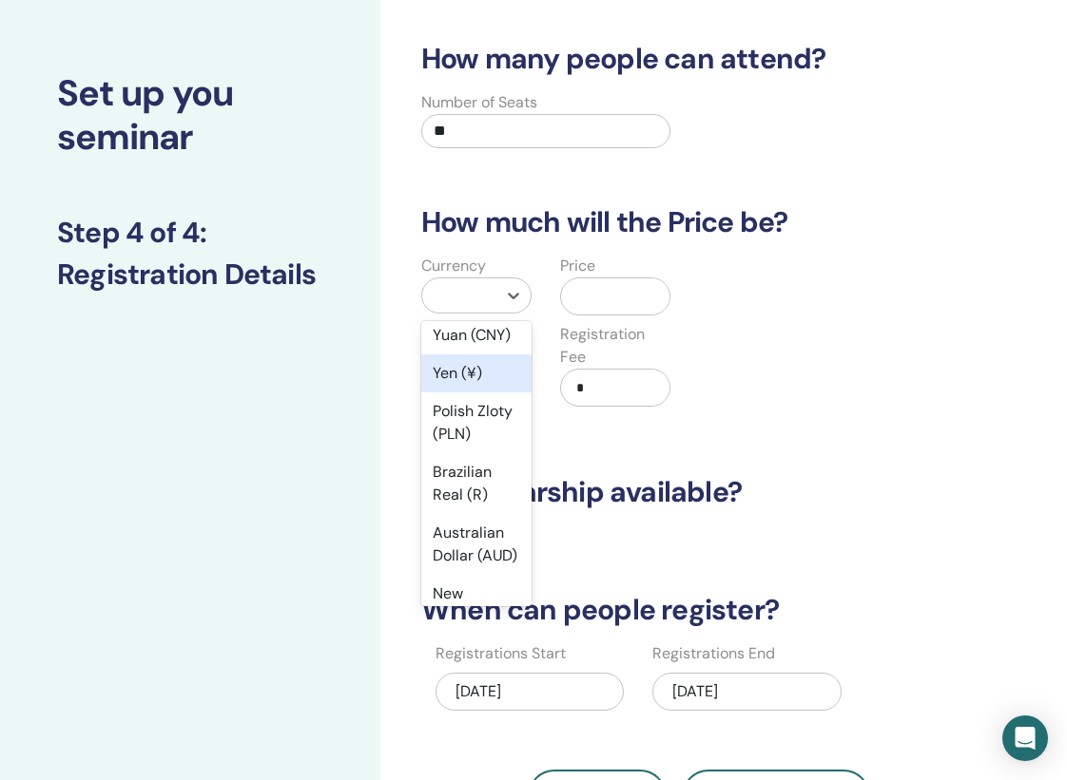
click at [485, 382] on div "Yen (¥)" at bounding box center [476, 374] width 110 height 38
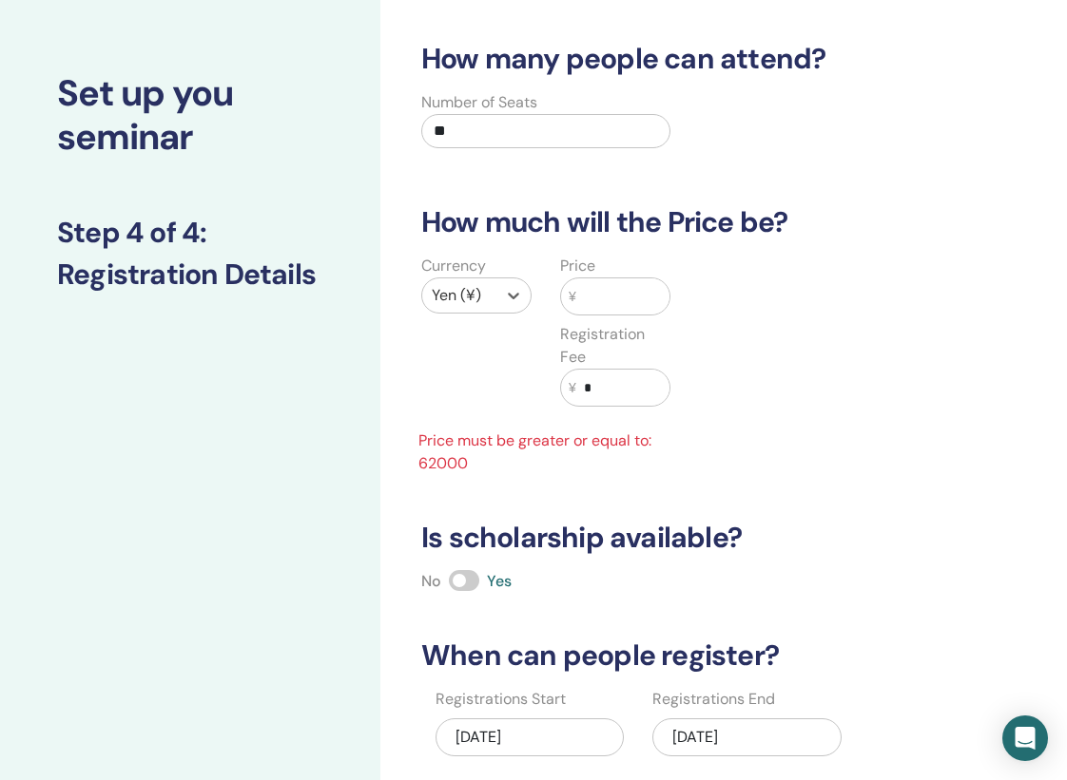
click at [607, 297] on input "text" at bounding box center [622, 297] width 93 height 36
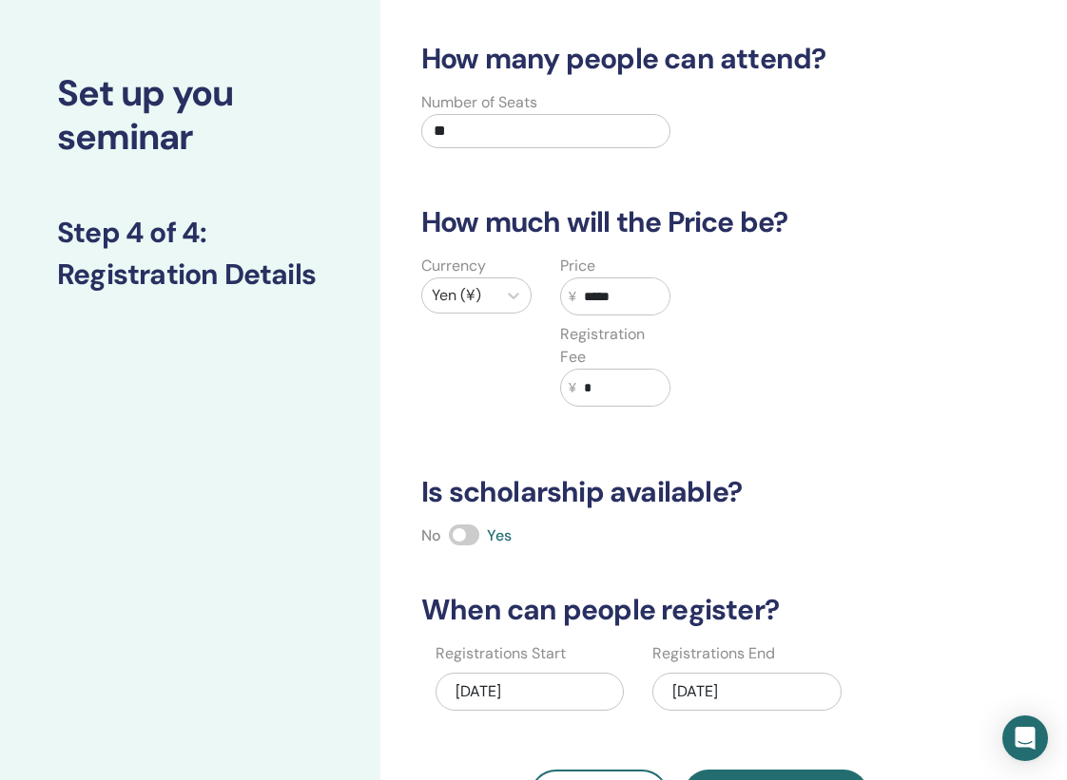
type input "*****"
click at [605, 384] on input "*" at bounding box center [622, 388] width 93 height 36
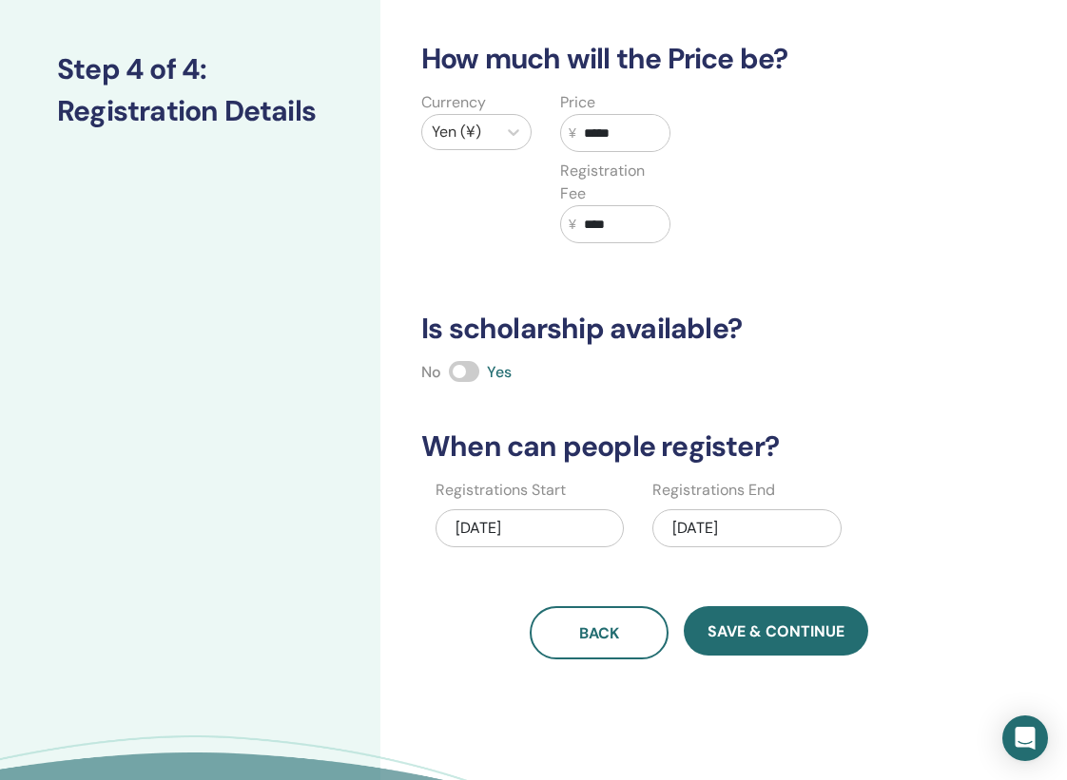
scroll to position [232, 0]
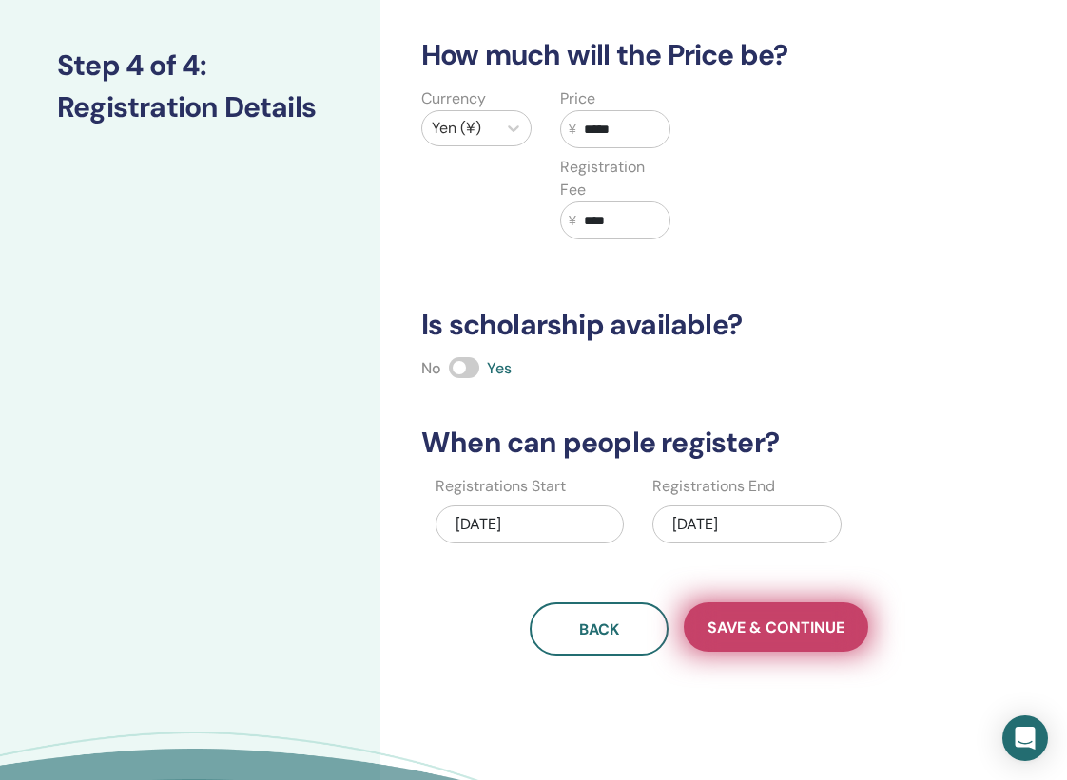
type input "****"
click at [753, 625] on span "Save & Continue" at bounding box center [775, 628] width 137 height 20
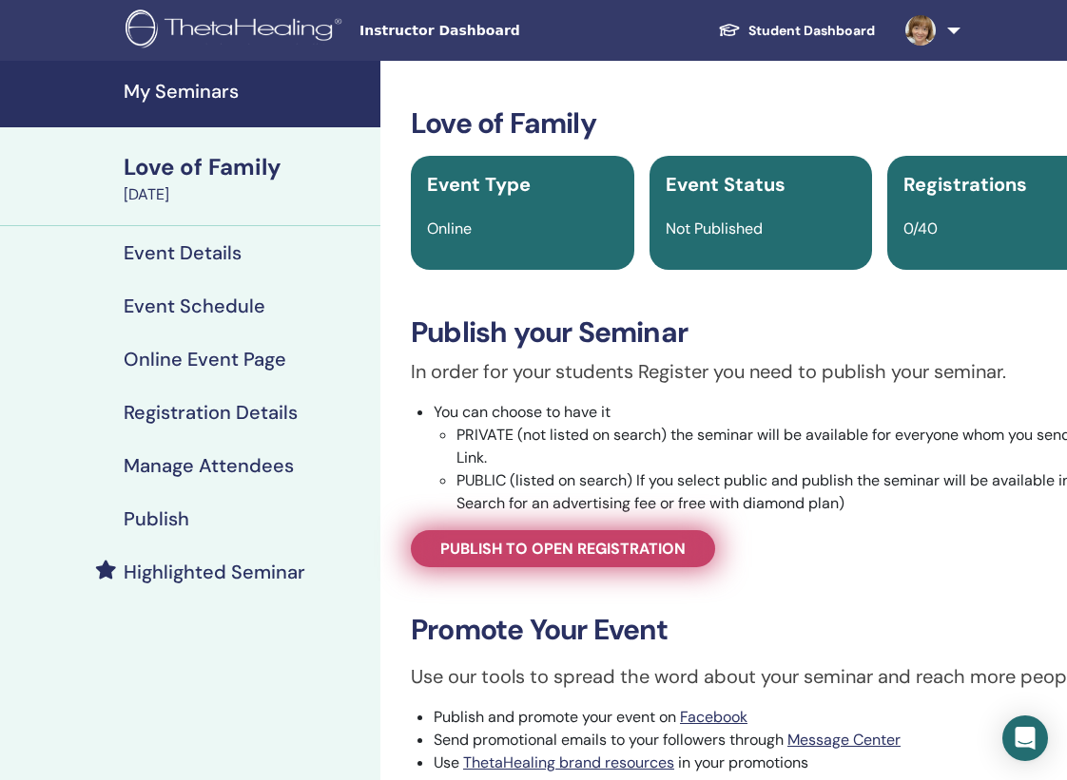
click at [675, 553] on span "Publish to open registration" at bounding box center [562, 549] width 245 height 20
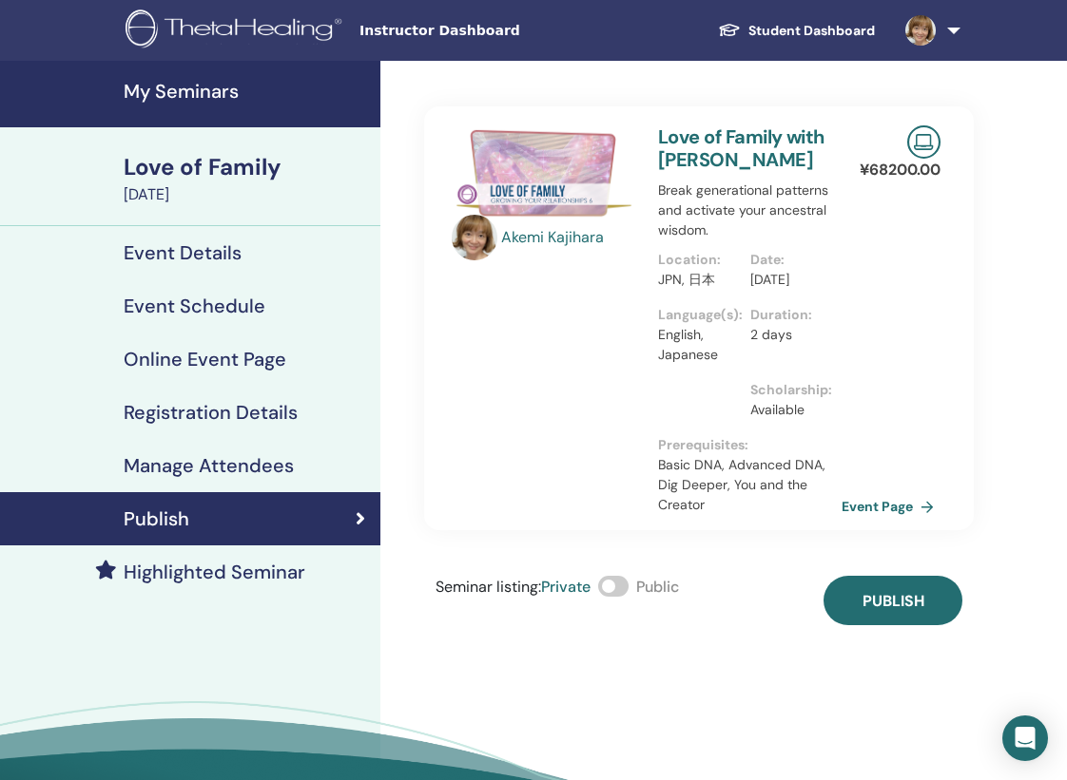
click at [625, 597] on span at bounding box center [613, 586] width 30 height 21
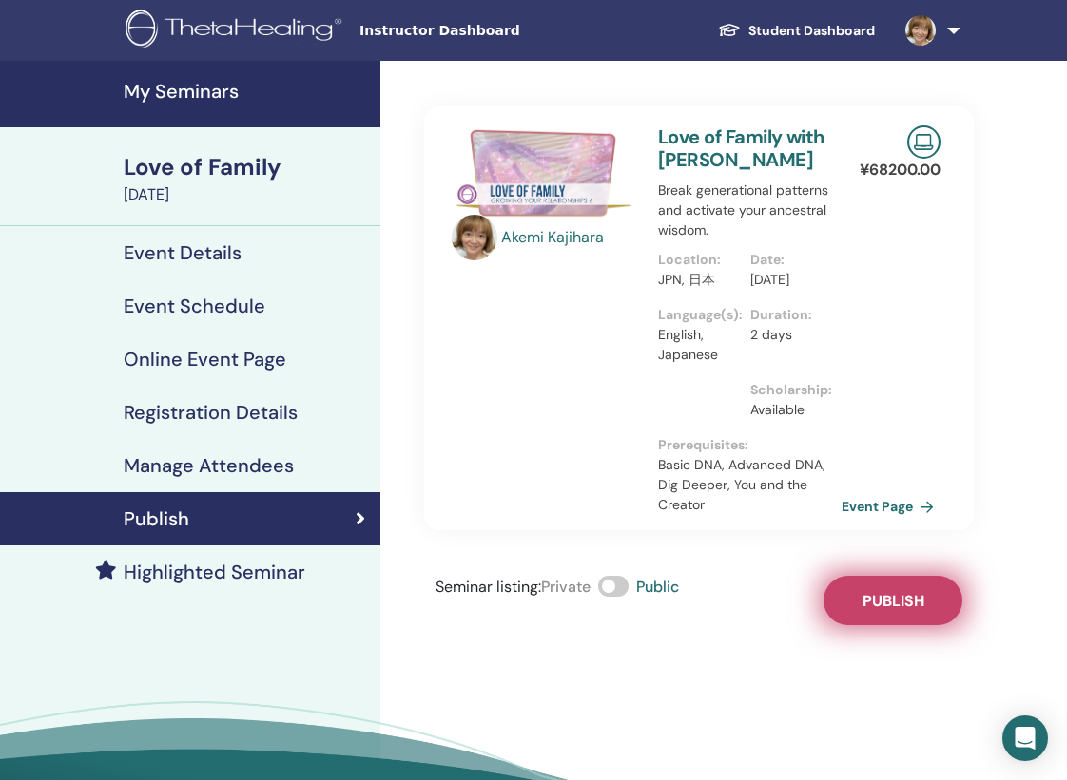
click at [892, 609] on button "Publish" at bounding box center [892, 600] width 139 height 49
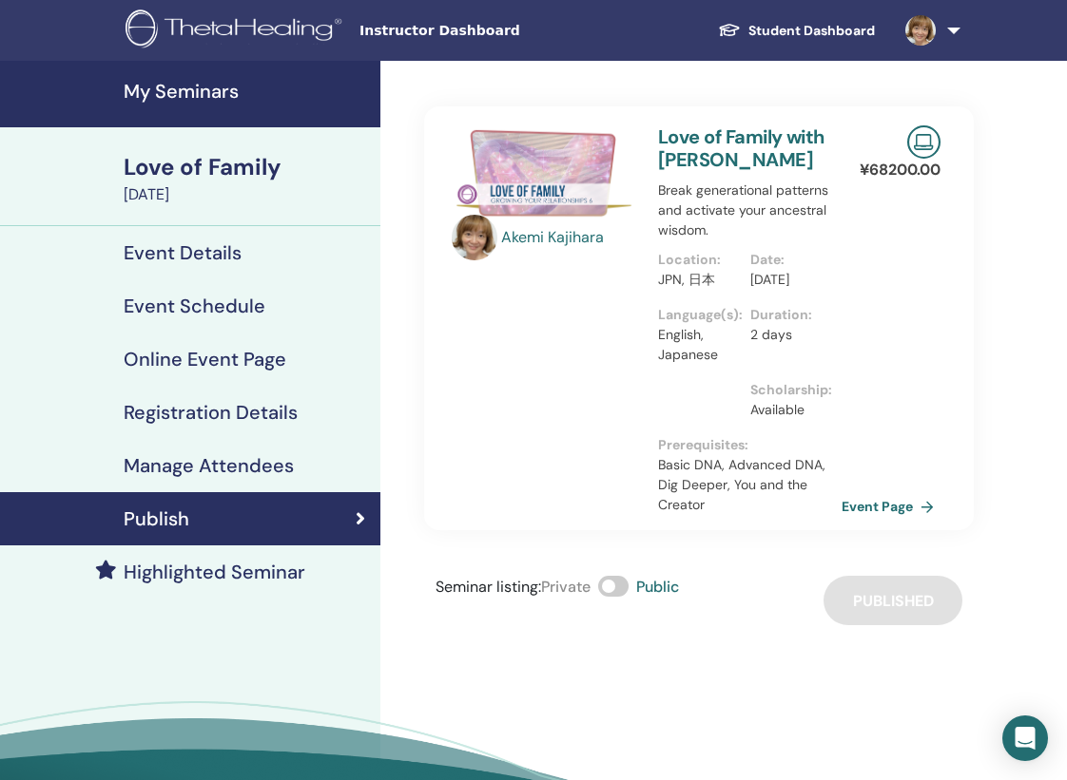
click at [219, 173] on div "Love of Family" at bounding box center [246, 167] width 245 height 32
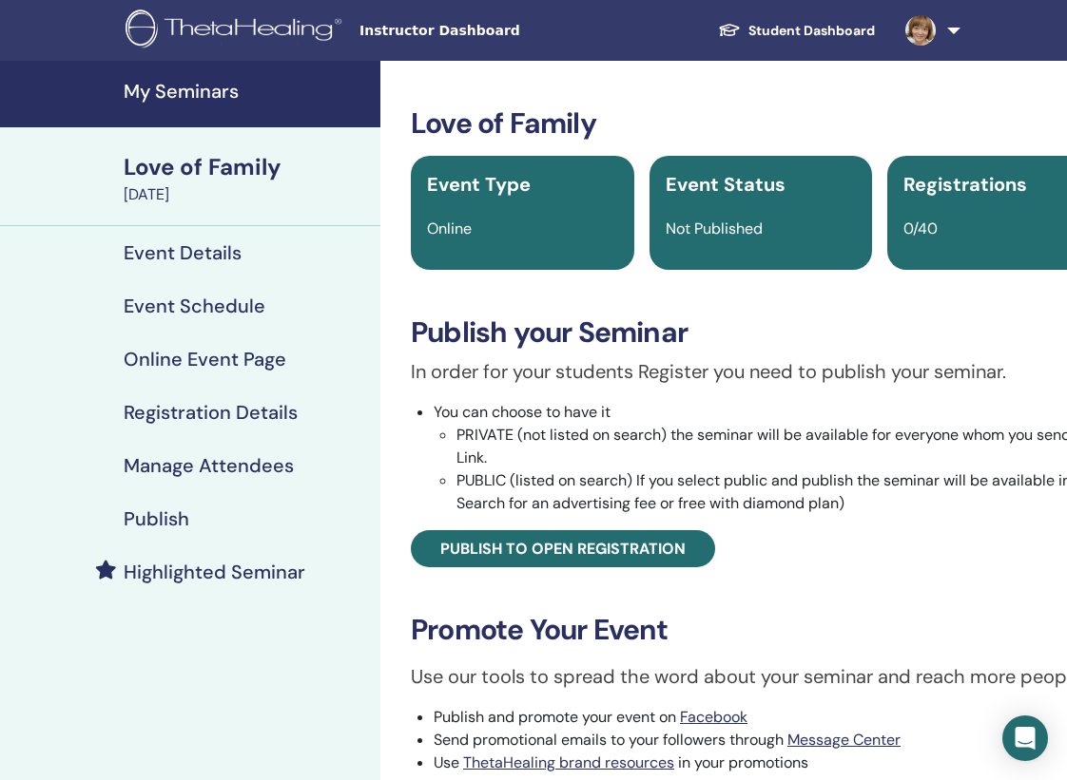
click at [206, 86] on h4 "My Seminars" at bounding box center [246, 91] width 245 height 23
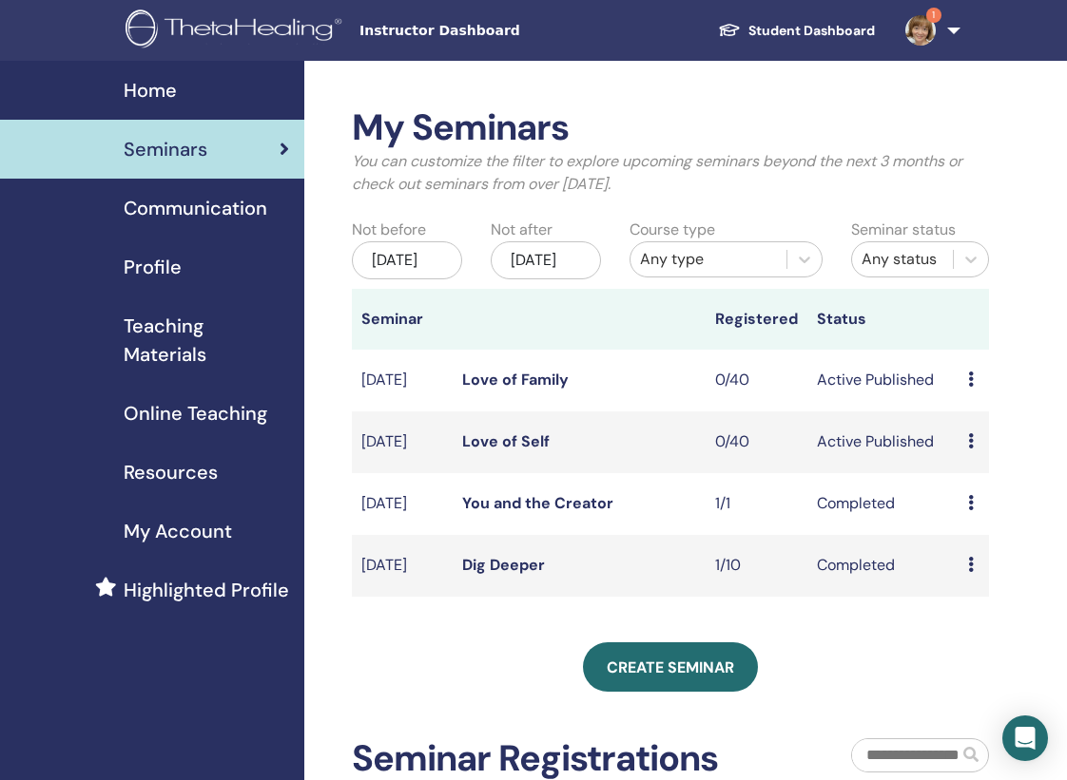
click at [970, 449] on icon at bounding box center [971, 440] width 6 height 15
click at [969, 502] on link "Edit" at bounding box center [966, 509] width 28 height 20
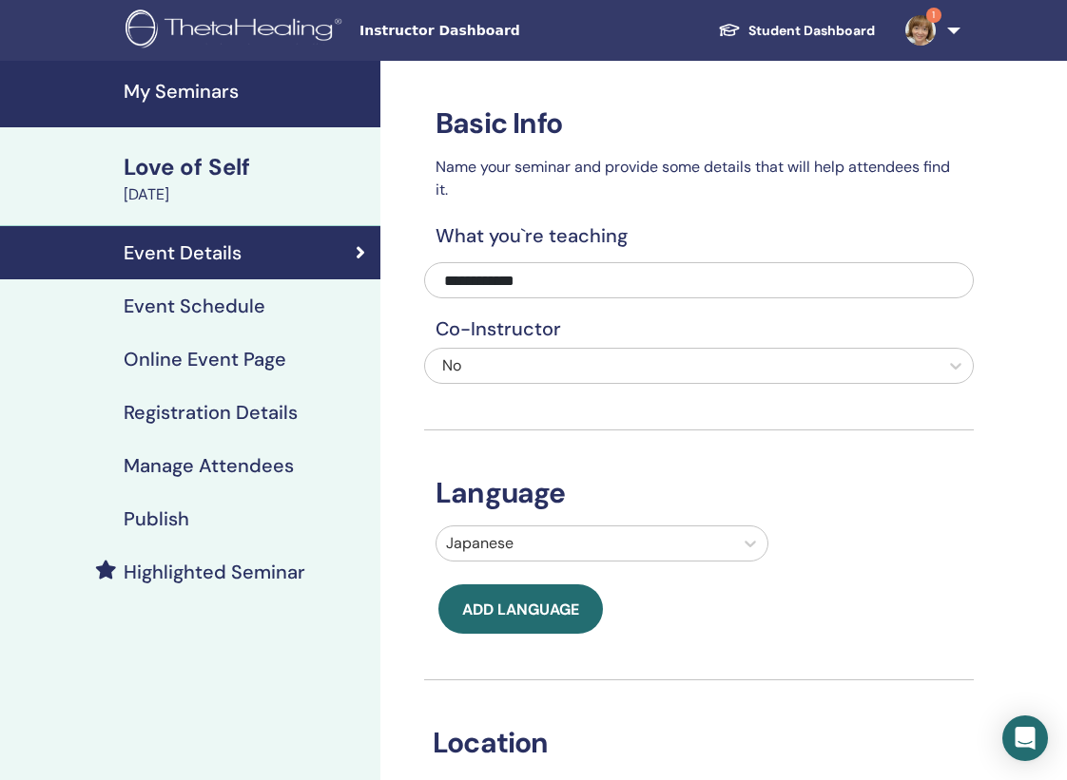
click at [240, 410] on h4 "Registration Details" at bounding box center [211, 412] width 174 height 23
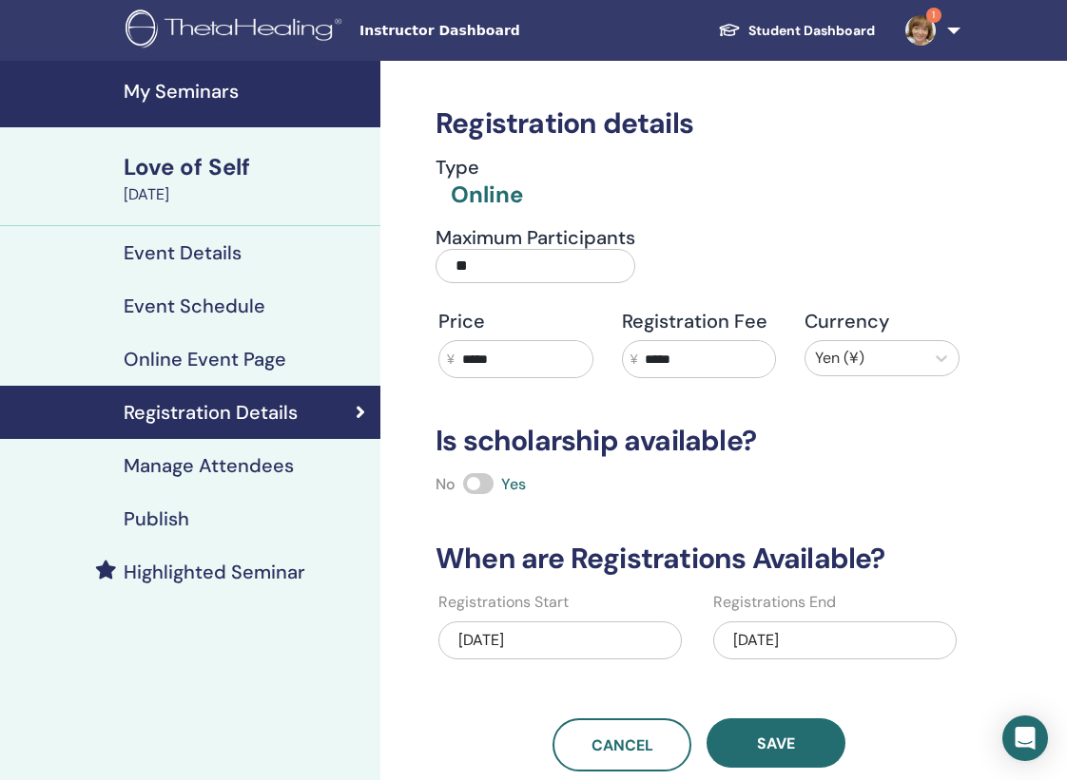
drag, startPoint x: 714, startPoint y: 359, endPoint x: 626, endPoint y: 359, distance: 87.5
click at [626, 359] on div "¥ *****" at bounding box center [699, 359] width 155 height 38
type input "*"
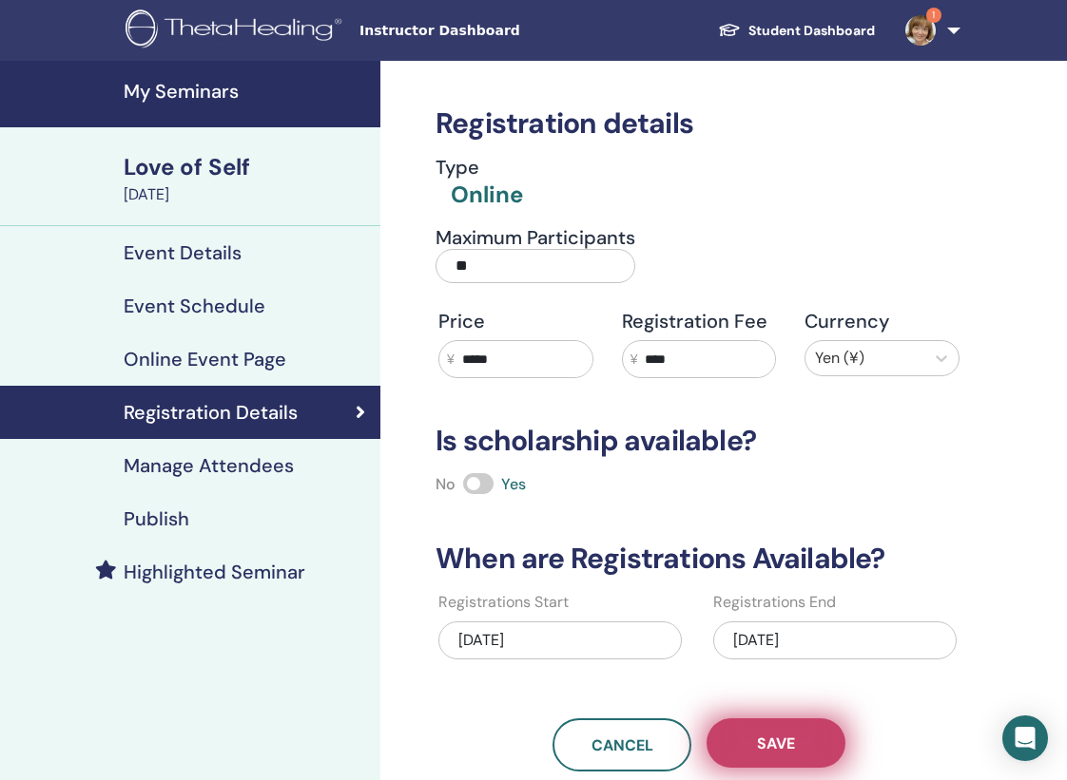
type input "****"
click at [763, 747] on span "Save" at bounding box center [776, 744] width 38 height 20
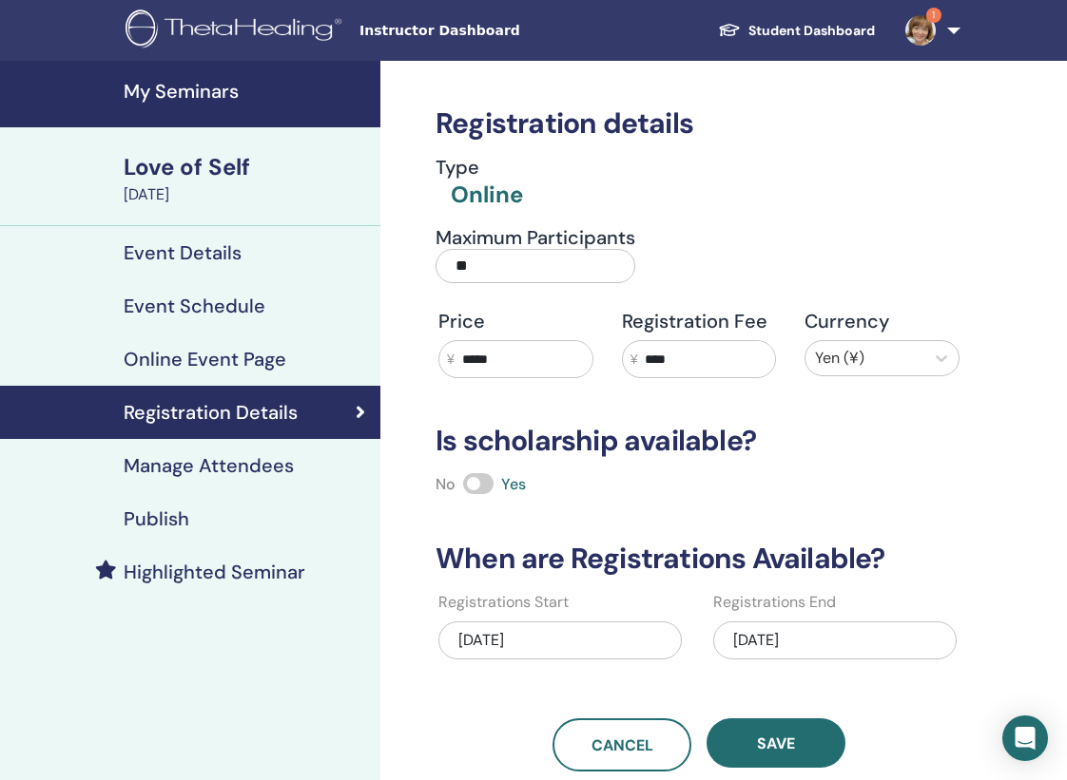
click at [222, 159] on div "Love of Self" at bounding box center [246, 167] width 245 height 32
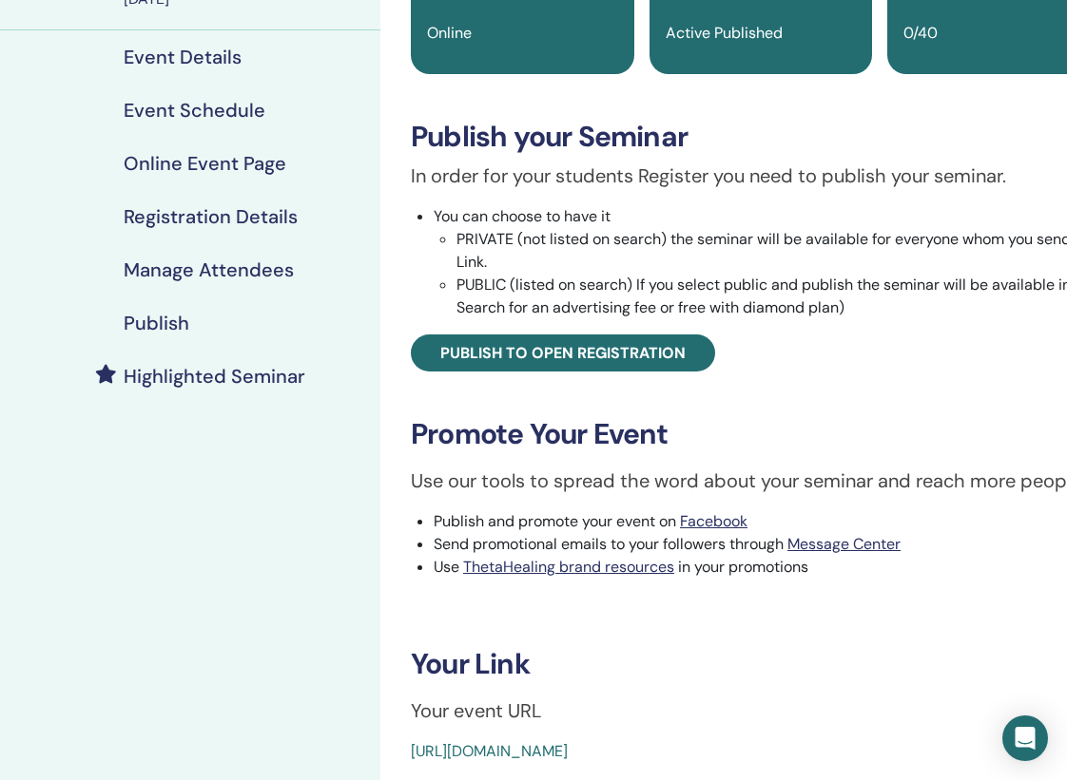
scroll to position [239, 0]
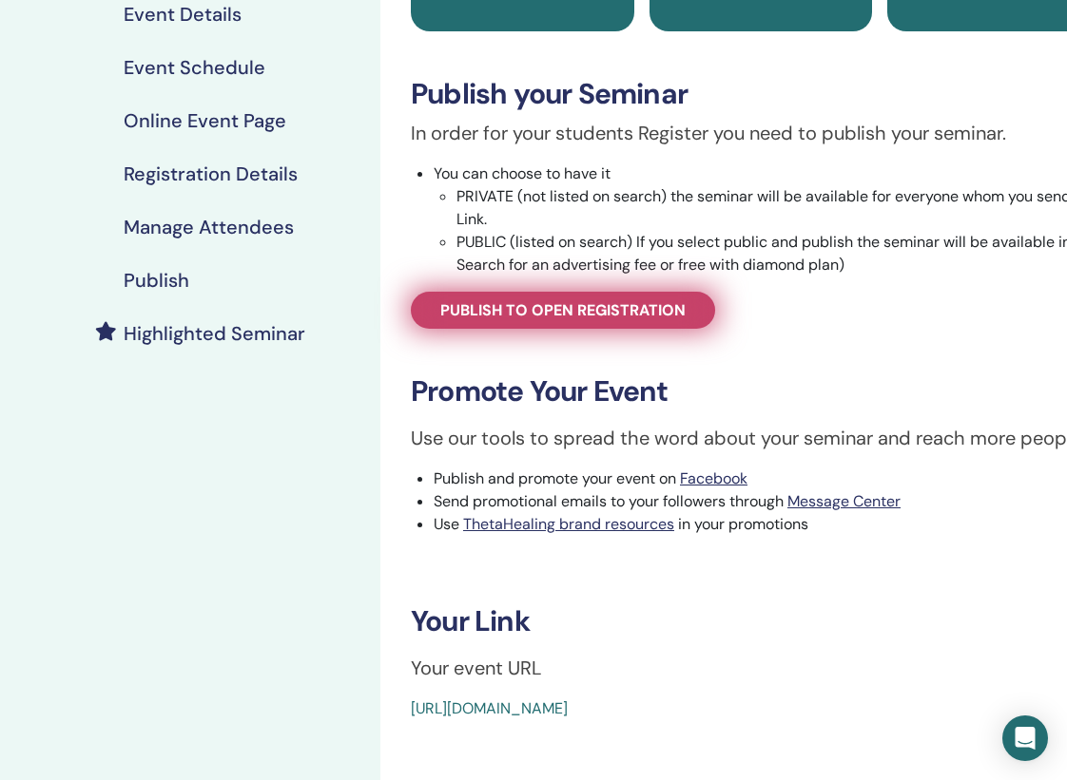
click at [660, 298] on link "Publish to open registration" at bounding box center [563, 310] width 304 height 37
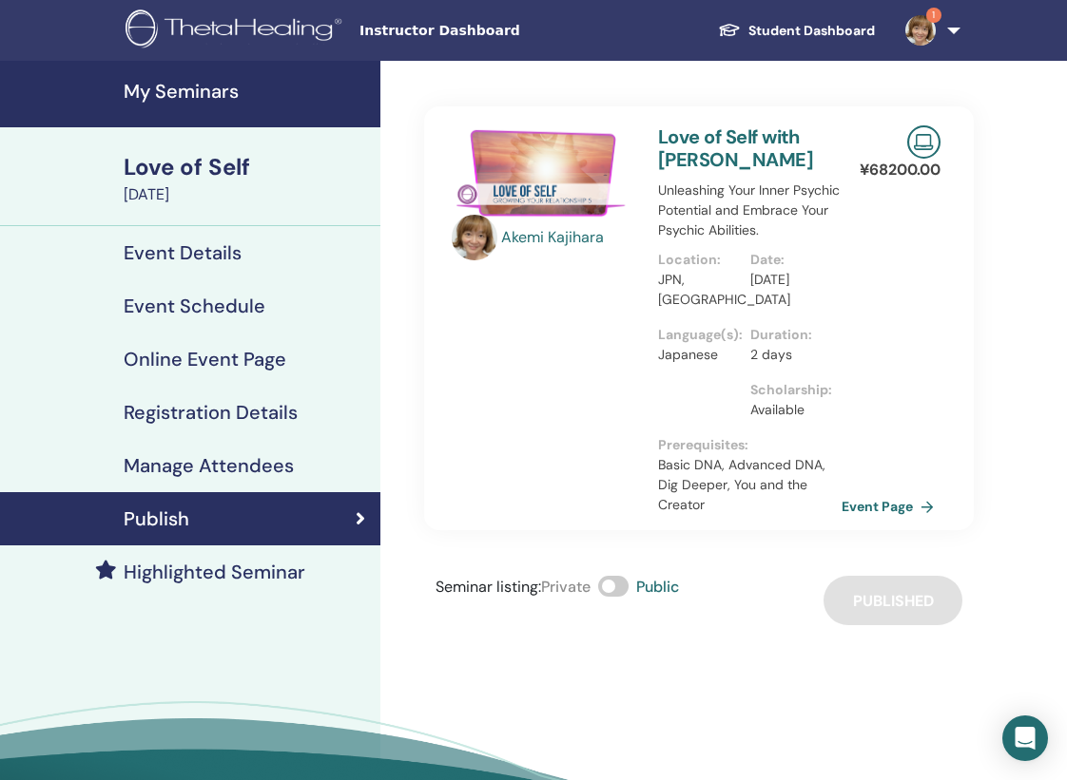
click at [920, 35] on img at bounding box center [920, 30] width 30 height 30
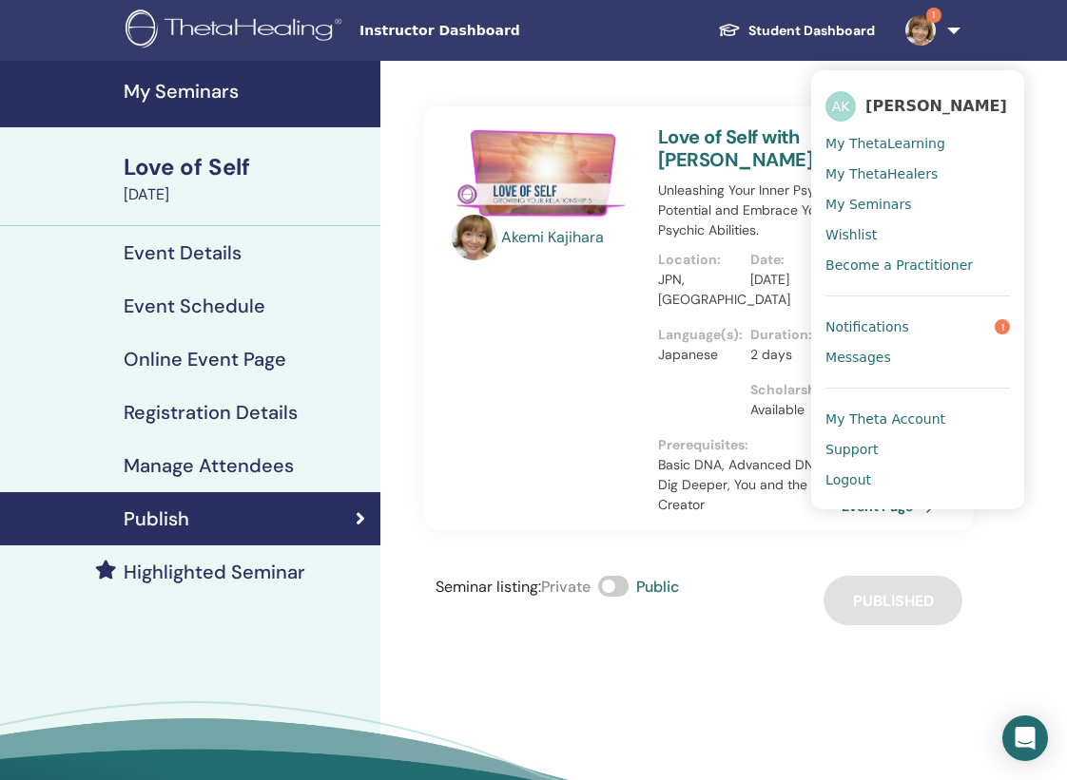
click at [884, 334] on span "Notifications" at bounding box center [867, 326] width 84 height 17
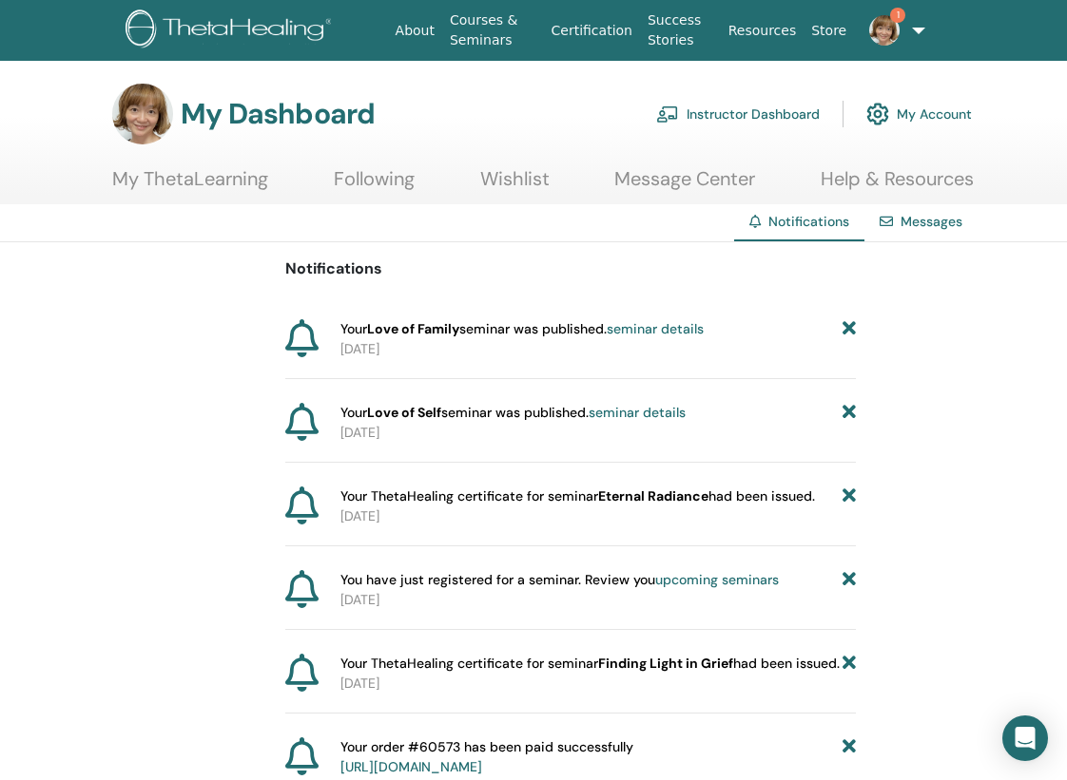
click at [895, 28] on span "1" at bounding box center [884, 29] width 46 height 15
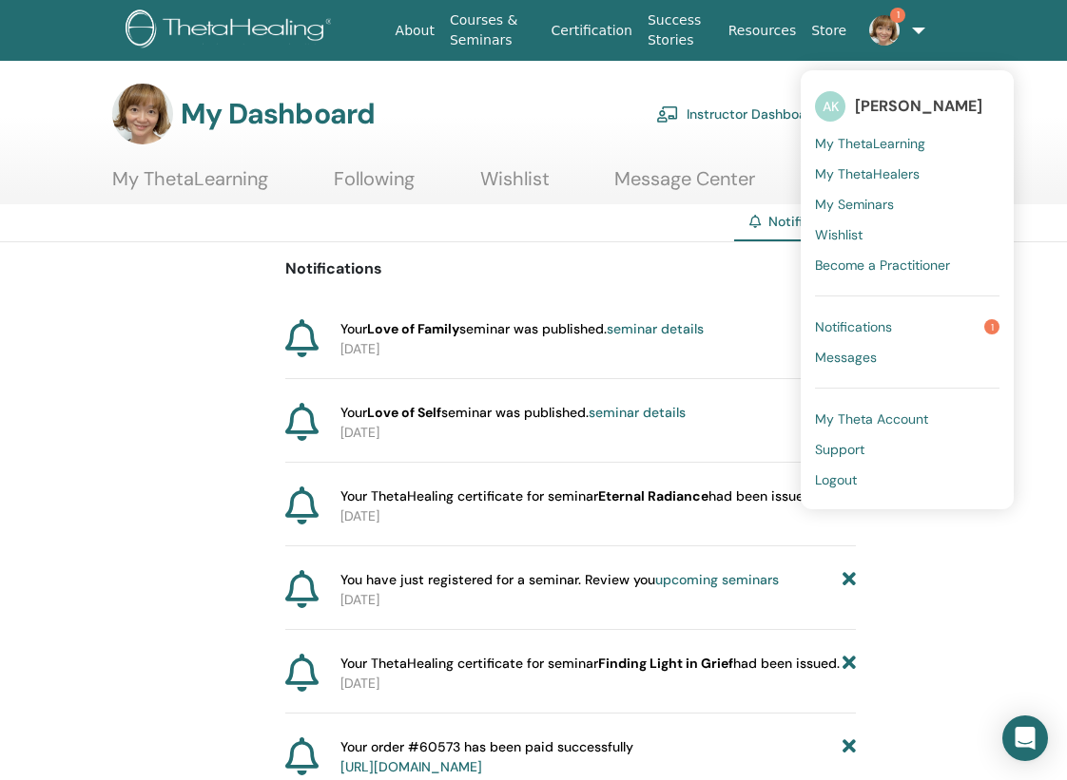
click at [732, 113] on link "Instructor Dashboard" at bounding box center [737, 114] width 163 height 42
